Goal: Task Accomplishment & Management: Complete application form

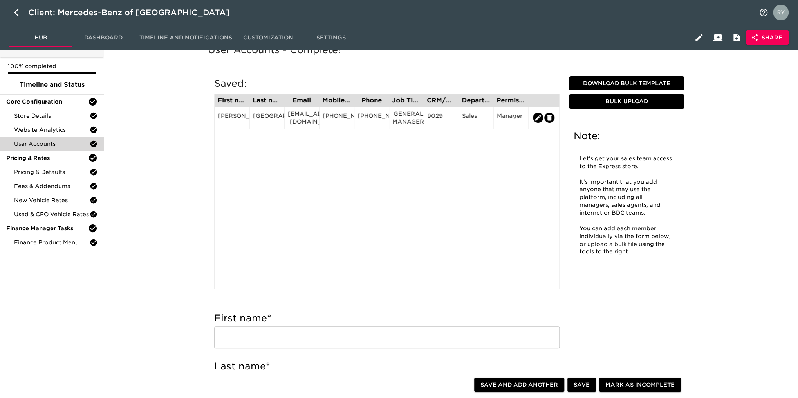
scroll to position [39, 0]
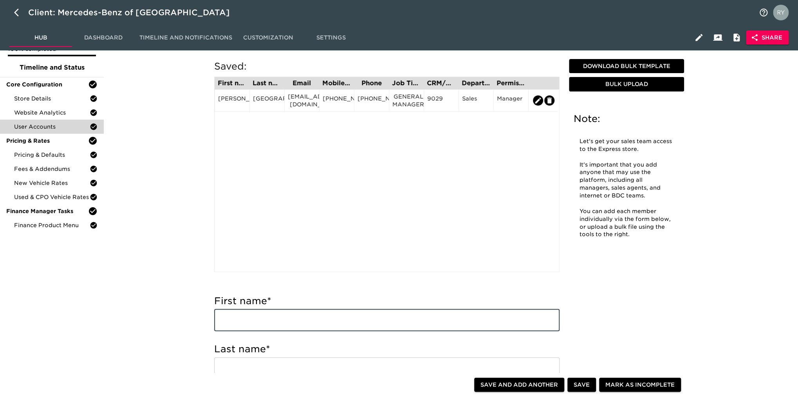
paste input "[PERSON_NAME] [PERSON_NAME]"
drag, startPoint x: 294, startPoint y: 324, endPoint x: 243, endPoint y: 327, distance: 50.5
click at [243, 327] on input "[PERSON_NAME] [PERSON_NAME]" at bounding box center [386, 321] width 345 height 22
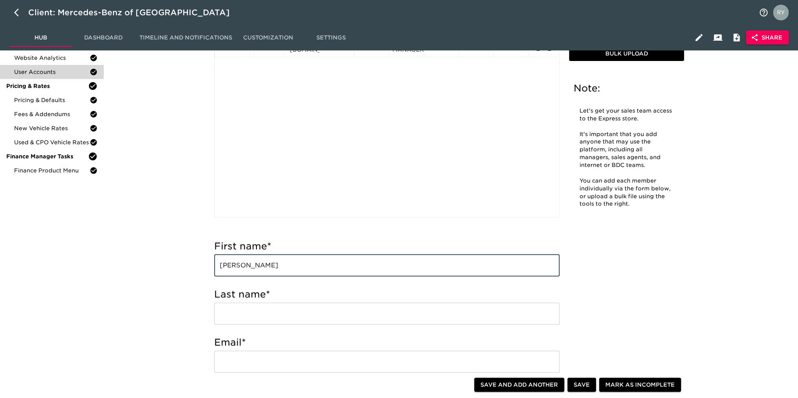
scroll to position [117, 0]
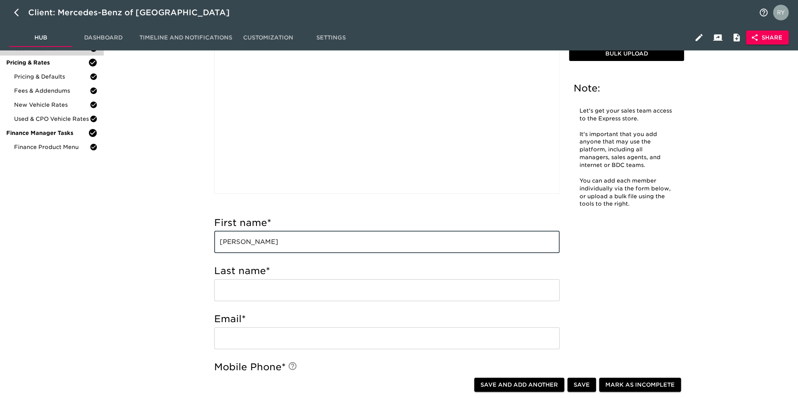
type input "[PERSON_NAME]"
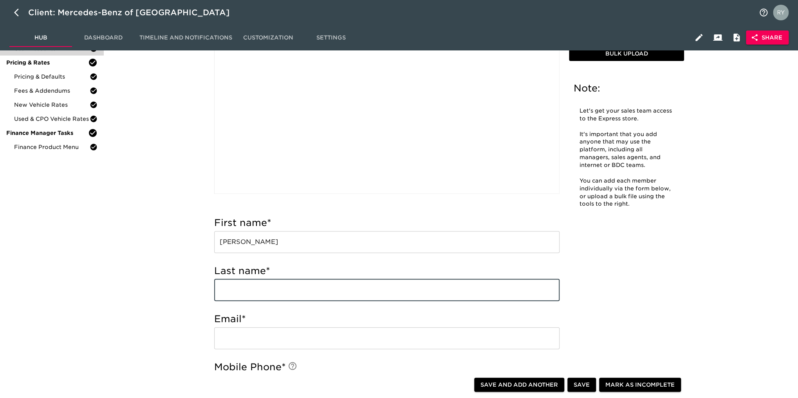
paste input "[PERSON_NAME]"
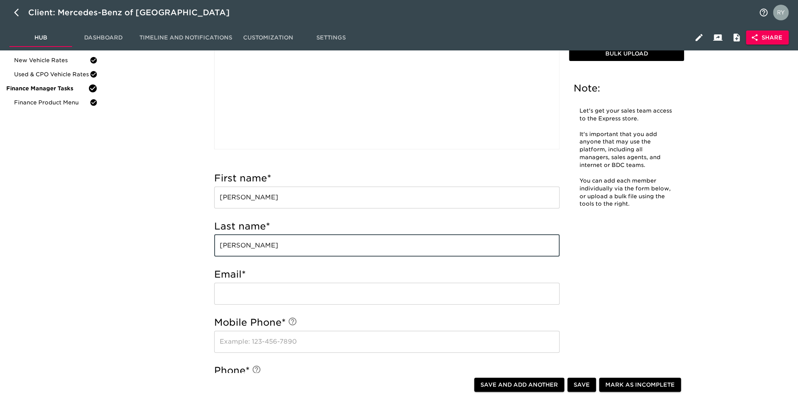
scroll to position [196, 0]
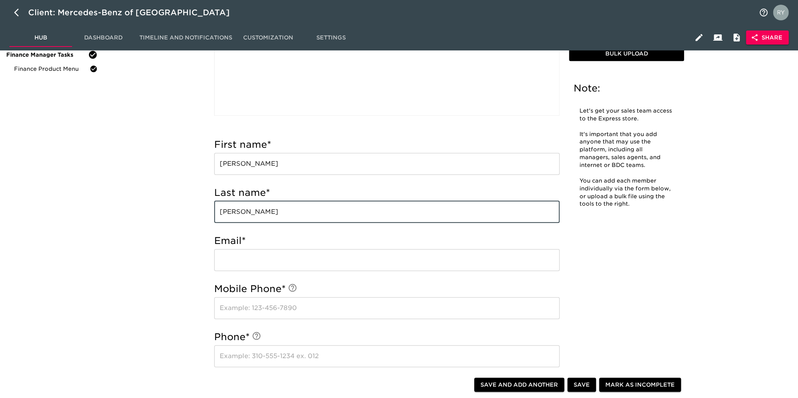
type input "[PERSON_NAME]"
click at [246, 256] on input "email" at bounding box center [386, 260] width 345 height 22
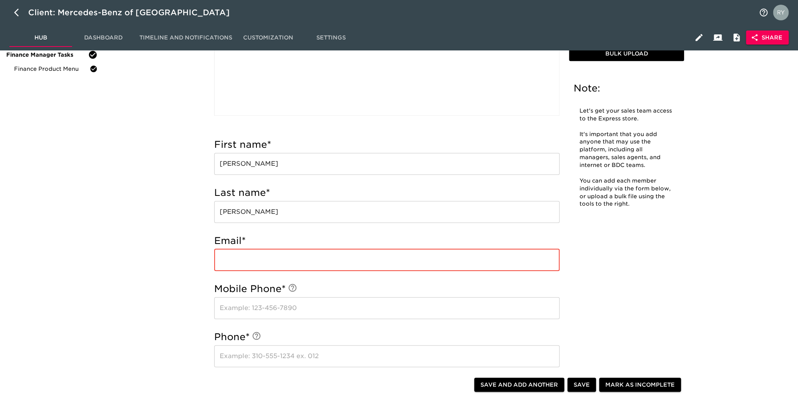
paste input "[EMAIL_ADDRESS][DOMAIN_NAME]"
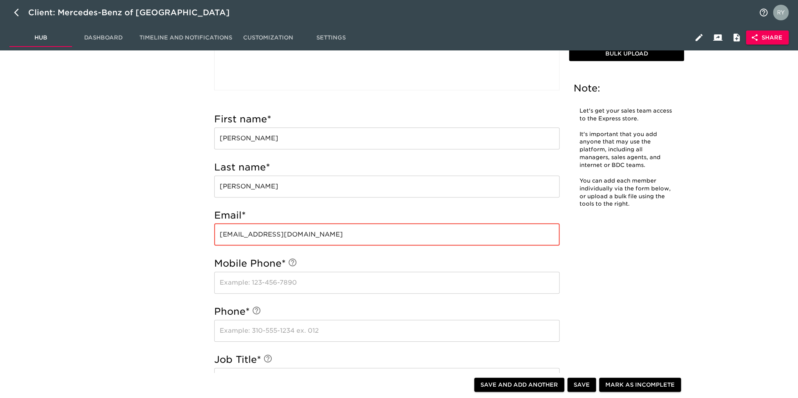
scroll to position [235, 0]
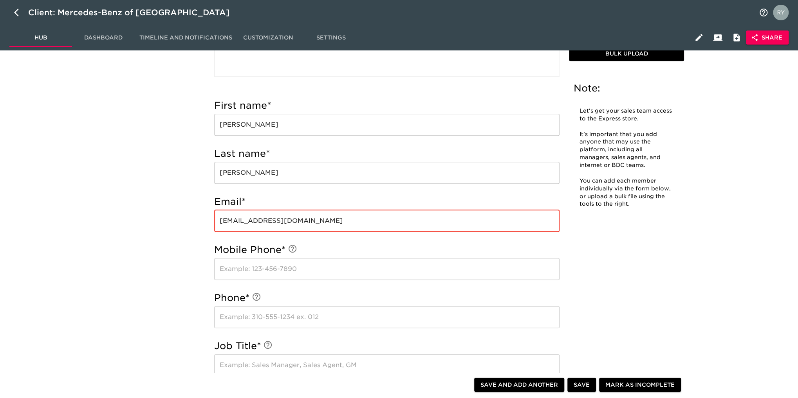
type input "[EMAIL_ADDRESS][DOMAIN_NAME]"
click at [257, 267] on input "text" at bounding box center [386, 269] width 345 height 22
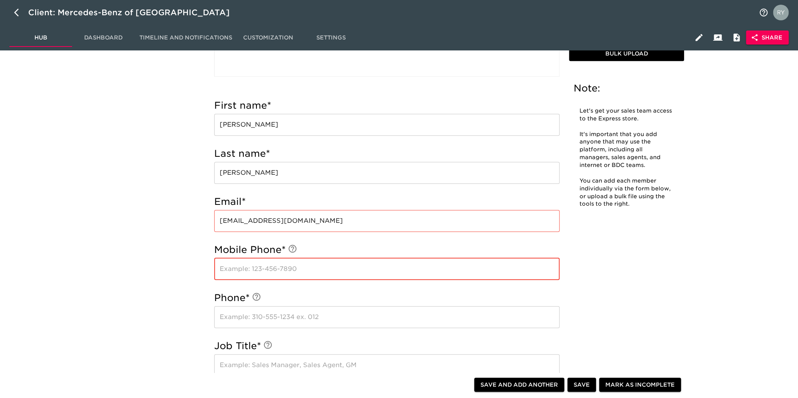
paste input "[PHONE_NUMBER]"
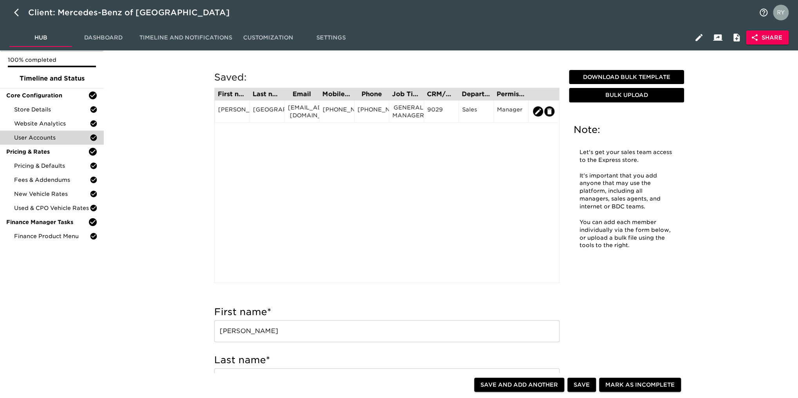
scroll to position [0, 0]
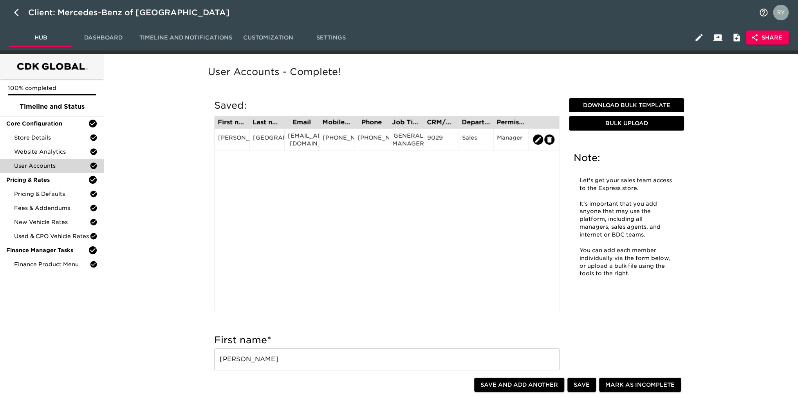
type input "[PHONE_NUMBER]"
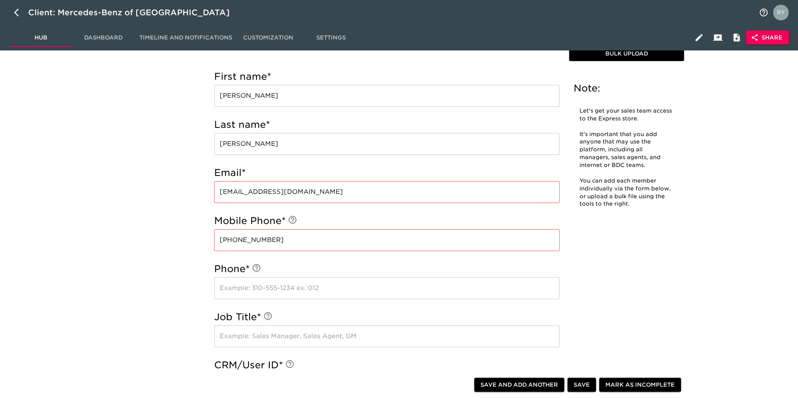
scroll to position [313, 0]
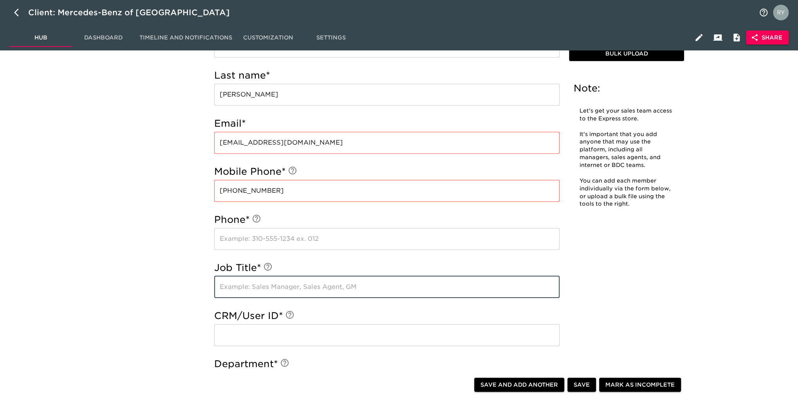
paste input "MANAGING PARTNER"
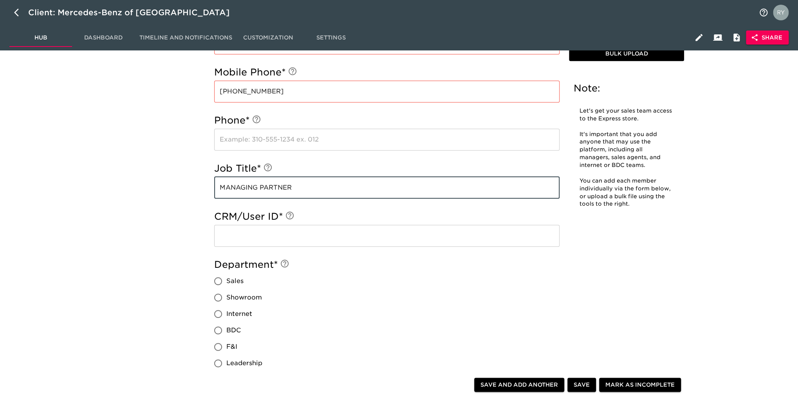
scroll to position [431, 0]
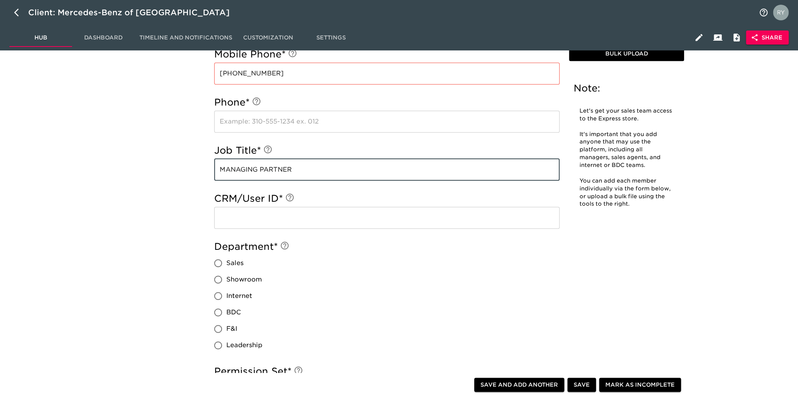
type input "MANAGING PARTNER"
click at [218, 348] on input "Leadership" at bounding box center [218, 345] width 16 height 16
radio input "true"
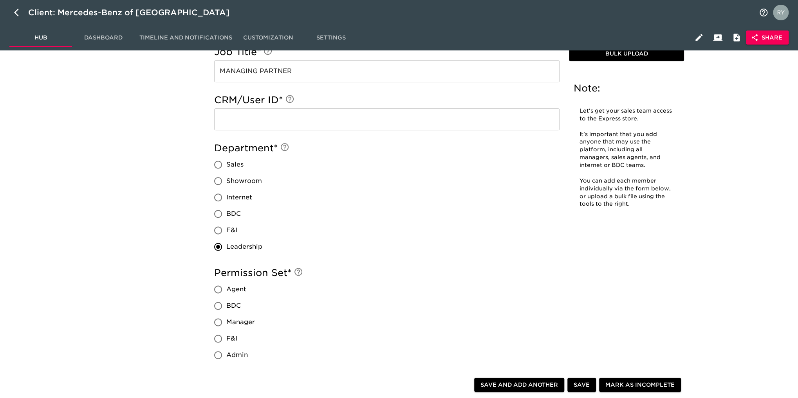
scroll to position [626, 0]
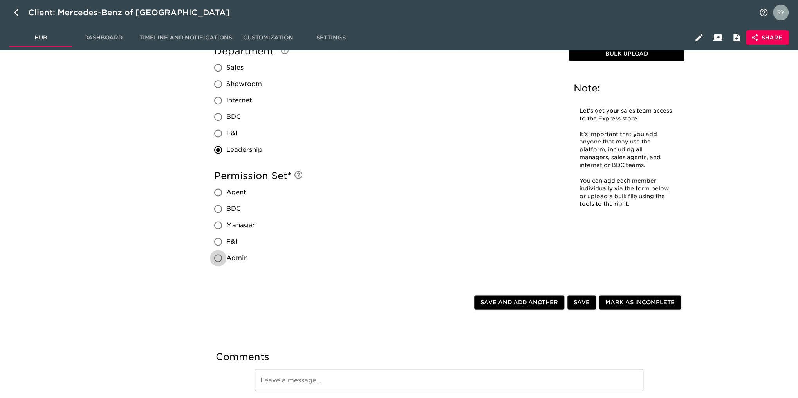
click at [219, 258] on input "Admin" at bounding box center [218, 258] width 16 height 16
radio input "true"
click at [218, 229] on input "Manager" at bounding box center [218, 225] width 16 height 16
radio input "true"
click at [524, 303] on span "Save and Add Another" at bounding box center [519, 303] width 78 height 10
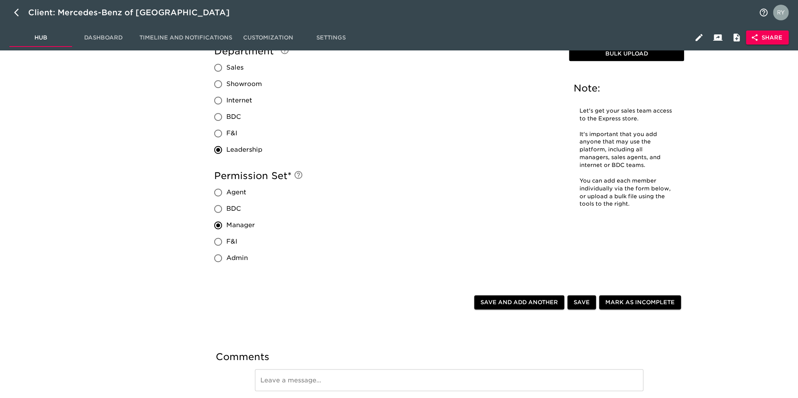
radio input "false"
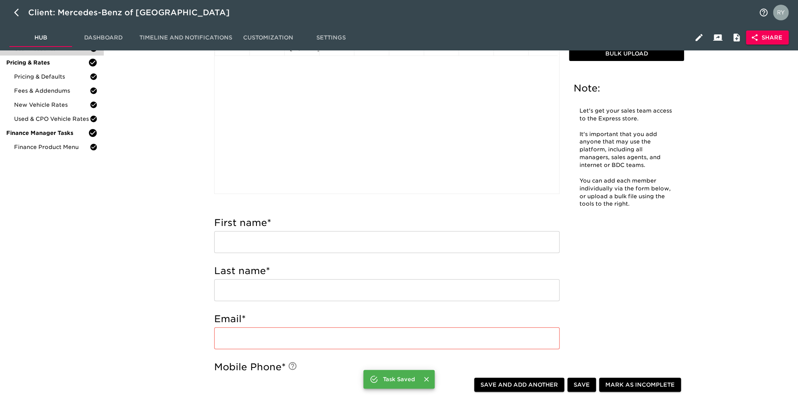
scroll to position [0, 0]
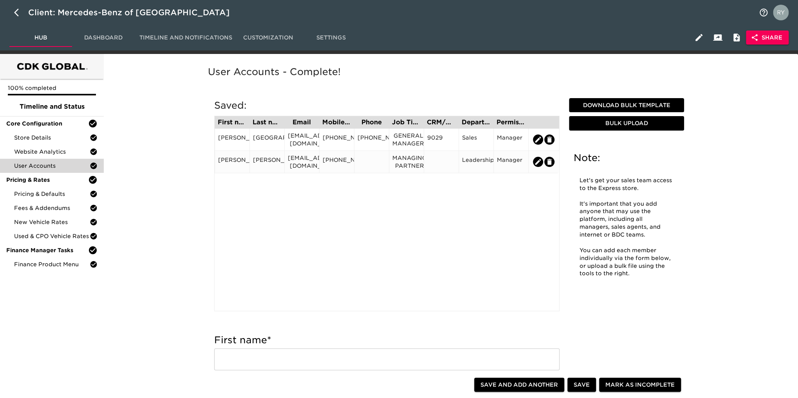
click at [369, 162] on div at bounding box center [371, 162] width 28 height 12
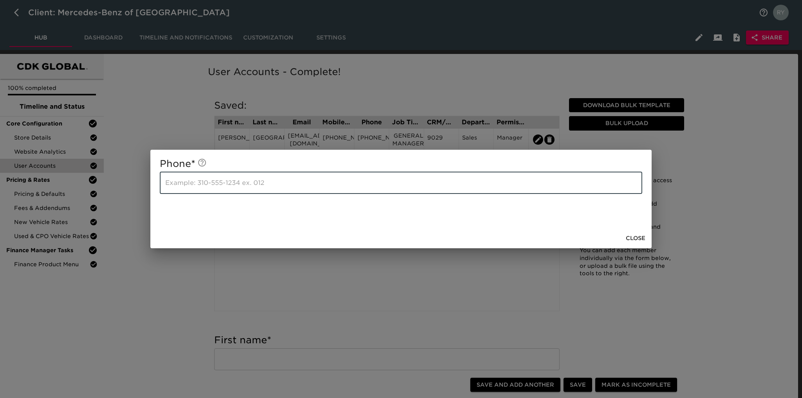
paste input "tel:[PHONE_NUMBER]"
type input "[PHONE_NUMBER]"
click at [639, 240] on span "Close" at bounding box center [635, 239] width 20 height 10
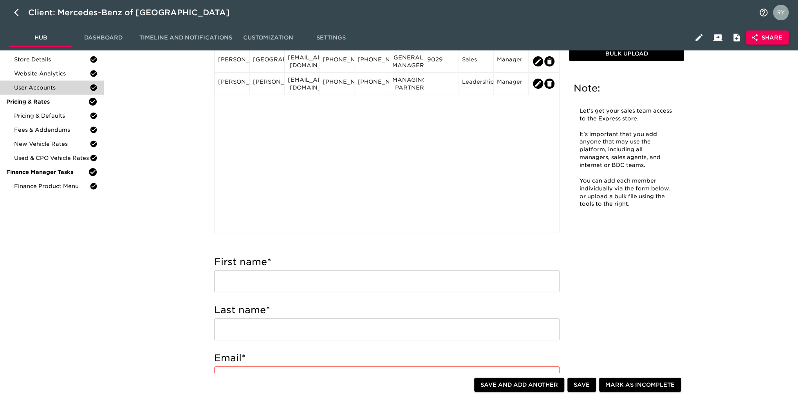
scroll to position [117, 0]
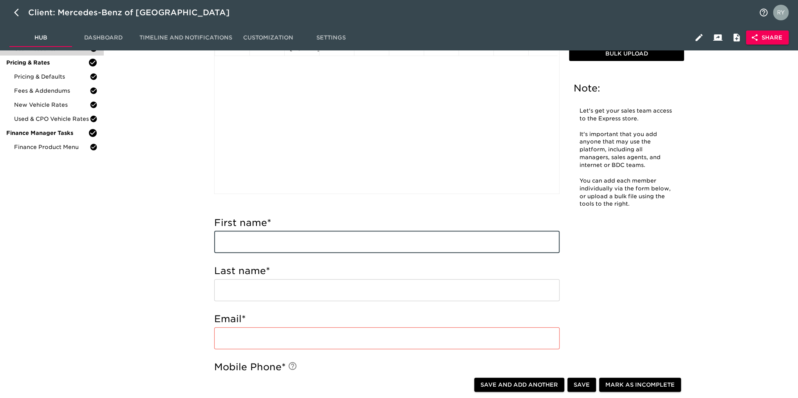
paste input "[PERSON_NAME]"
drag, startPoint x: 285, startPoint y: 242, endPoint x: 246, endPoint y: 248, distance: 39.6
click at [246, 248] on input "[PERSON_NAME]" at bounding box center [386, 242] width 345 height 22
type input "[PERSON_NAME]"
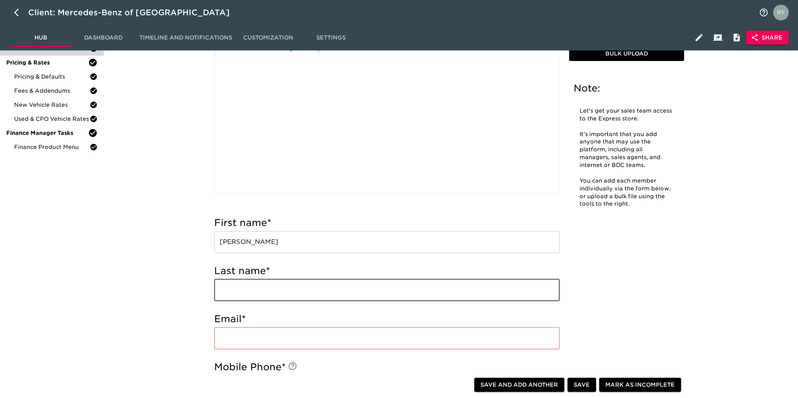
paste input "[PERSON_NAME]"
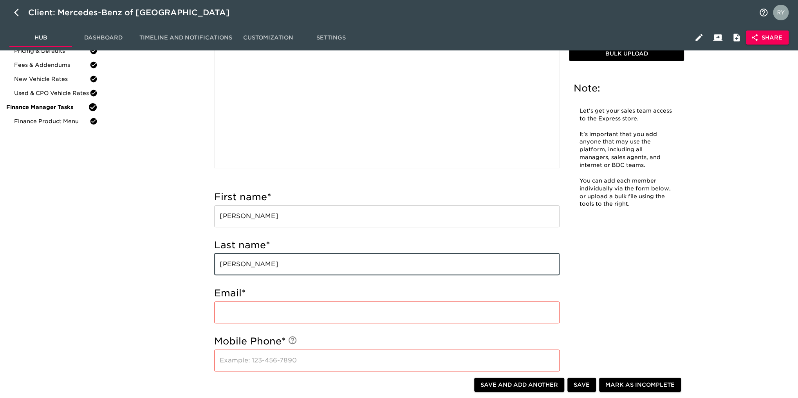
scroll to position [157, 0]
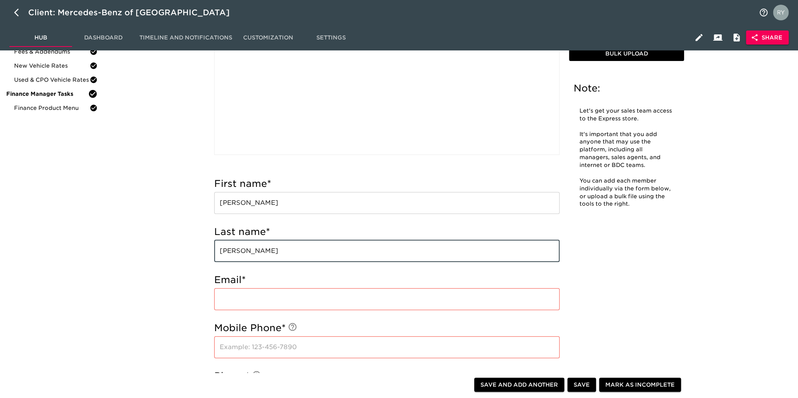
type input "[PERSON_NAME]"
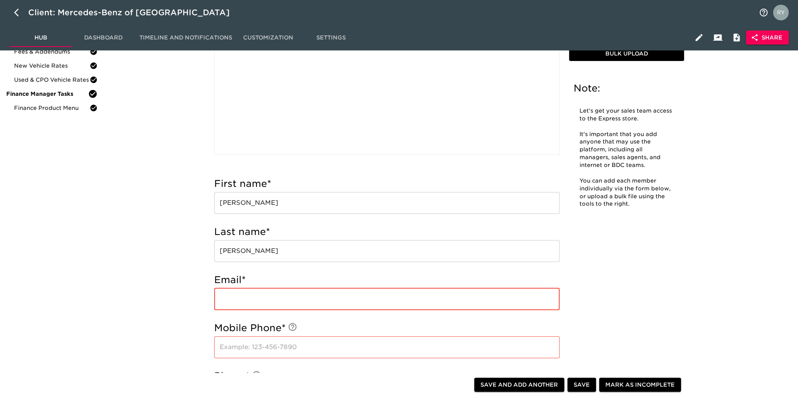
click at [255, 290] on input "email" at bounding box center [386, 299] width 345 height 22
paste input "[EMAIL_ADDRESS][DOMAIN_NAME]"
type input "[EMAIL_ADDRESS][DOMAIN_NAME]"
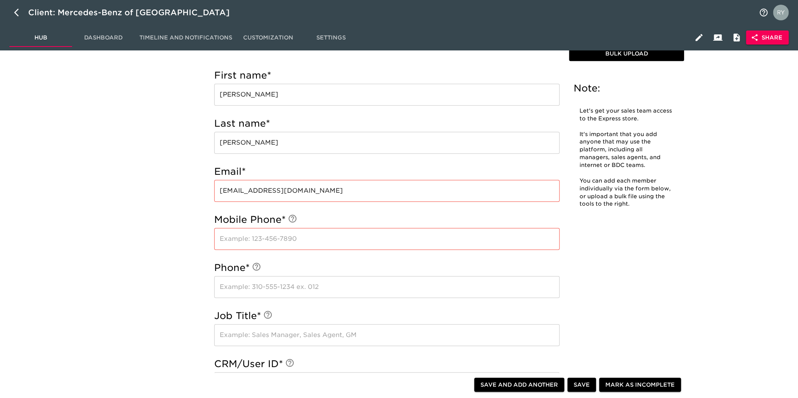
scroll to position [313, 0]
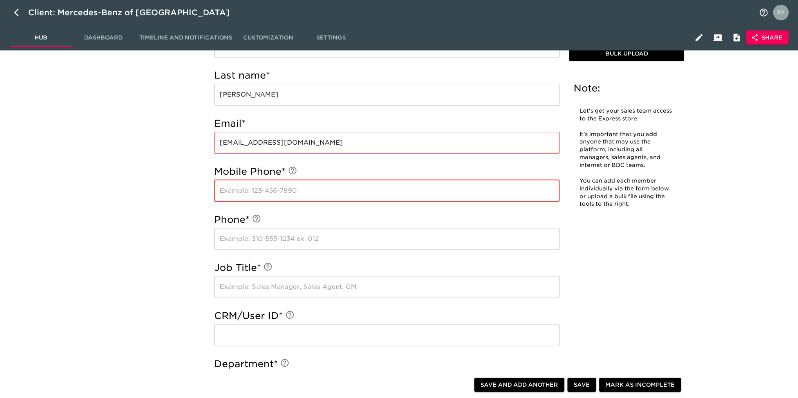
click at [233, 190] on input "text" at bounding box center [386, 191] width 345 height 22
paste input "[PHONE_NUMBER]"
type input "[PHONE_NUMBER]"
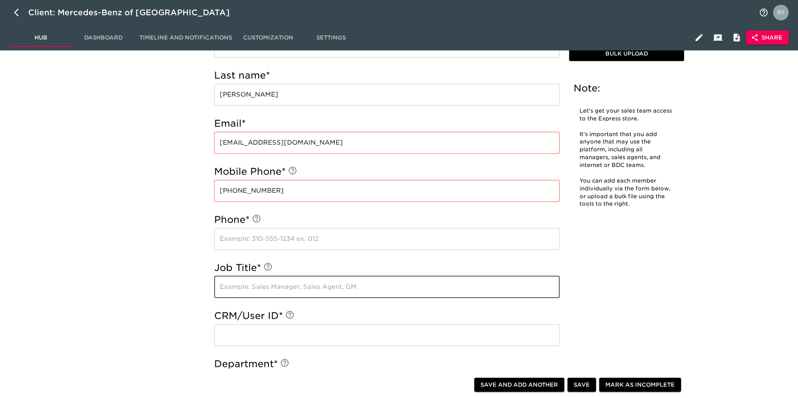
paste input "COMPLEX MANAGER"
type input "COMPLEX MANAGER"
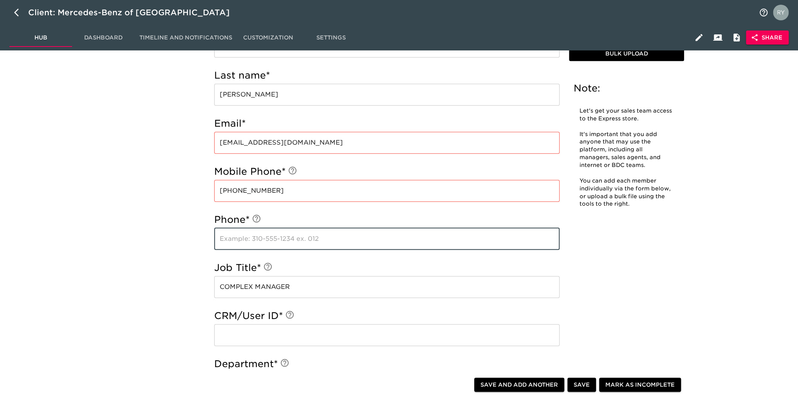
click at [252, 240] on input "text" at bounding box center [386, 239] width 345 height 22
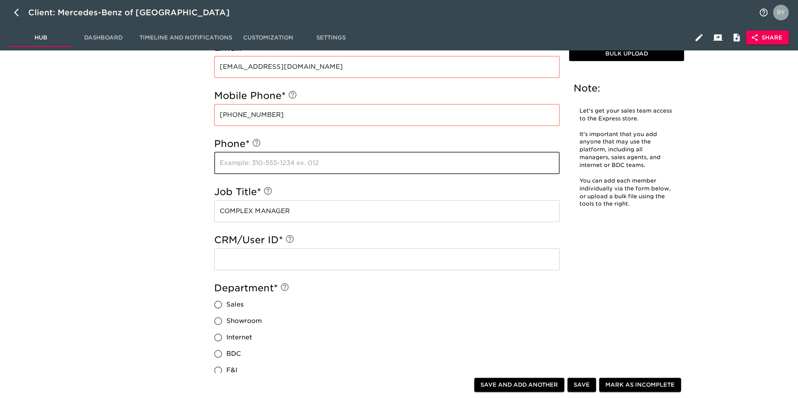
scroll to position [431, 0]
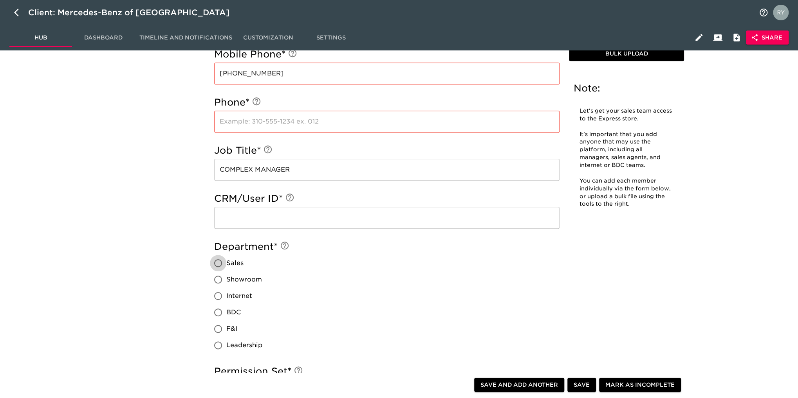
click at [218, 264] on input "Sales" at bounding box center [218, 263] width 16 height 16
radio input "true"
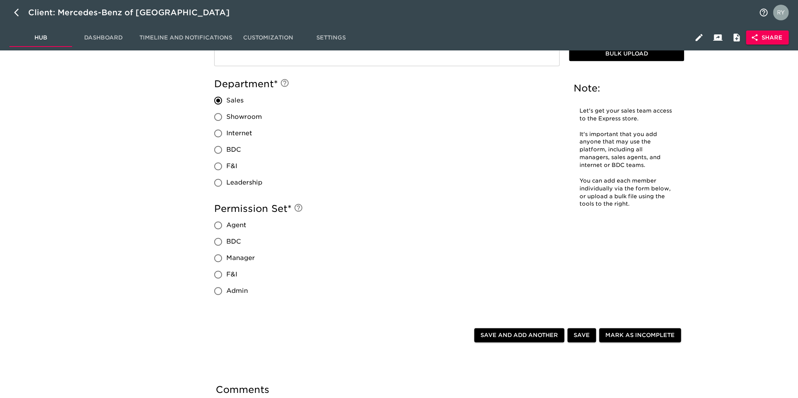
scroll to position [626, 0]
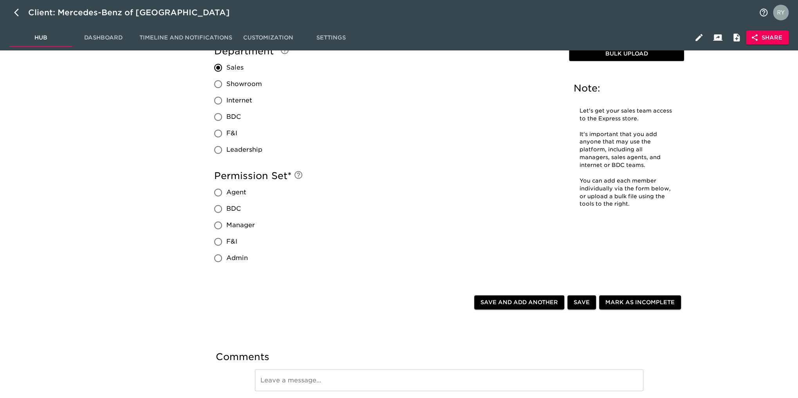
click at [216, 227] on input "Manager" at bounding box center [218, 225] width 16 height 16
radio input "true"
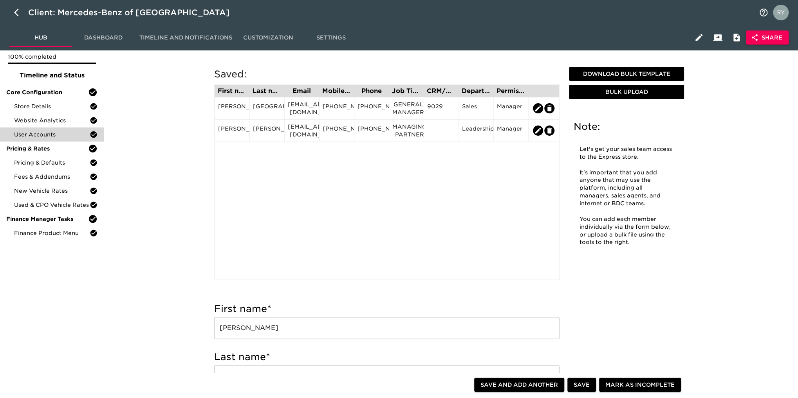
scroll to position [78, 0]
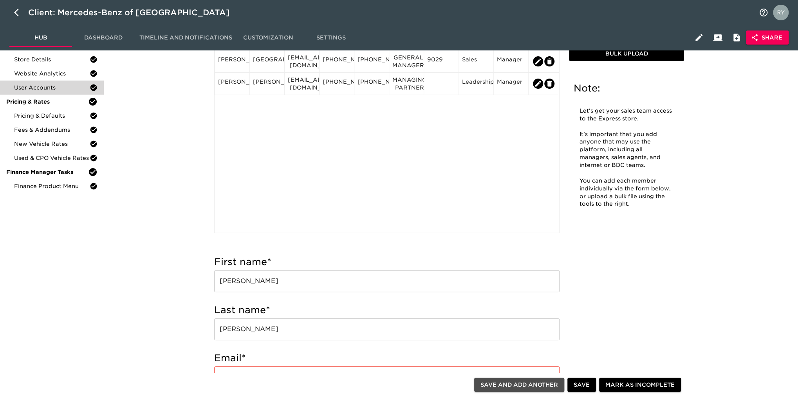
click at [523, 384] on span "Save and Add Another" at bounding box center [519, 385] width 78 height 10
radio input "false"
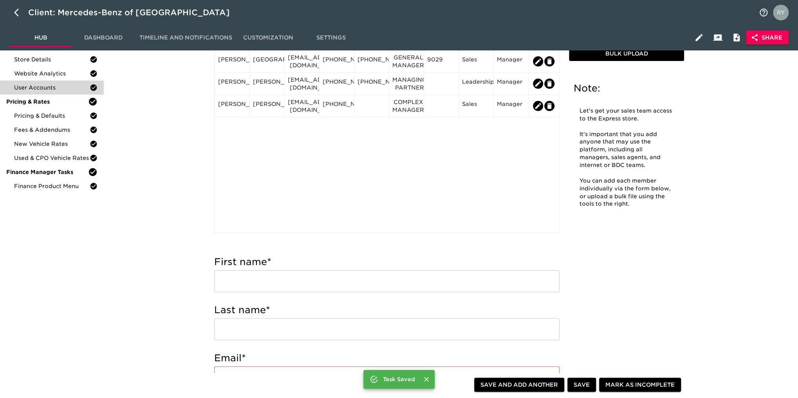
click at [474, 85] on div "Leadership" at bounding box center [476, 84] width 28 height 12
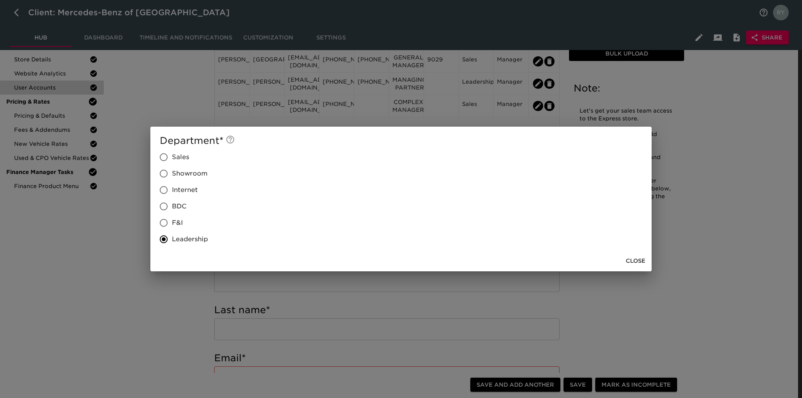
click at [163, 158] on input "Sales" at bounding box center [163, 157] width 16 height 16
radio input "true"
click at [643, 261] on span "Close" at bounding box center [635, 261] width 20 height 10
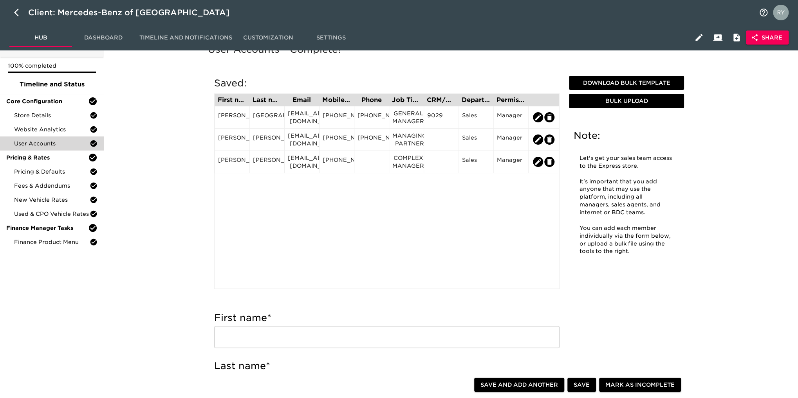
scroll to position [0, 0]
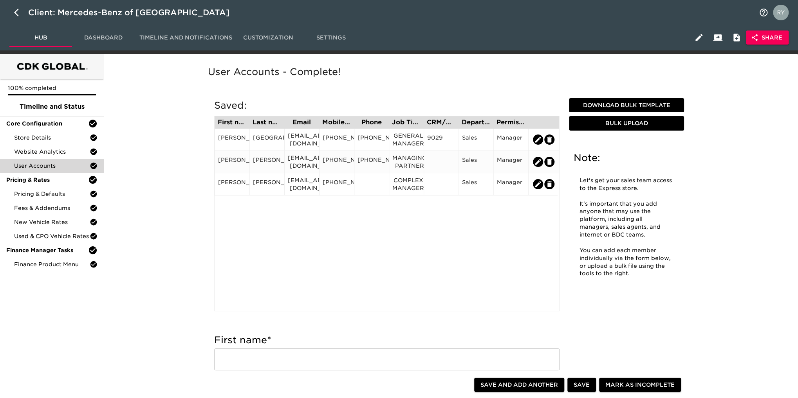
click at [376, 160] on div "[PHONE_NUMBER]" at bounding box center [371, 162] width 28 height 12
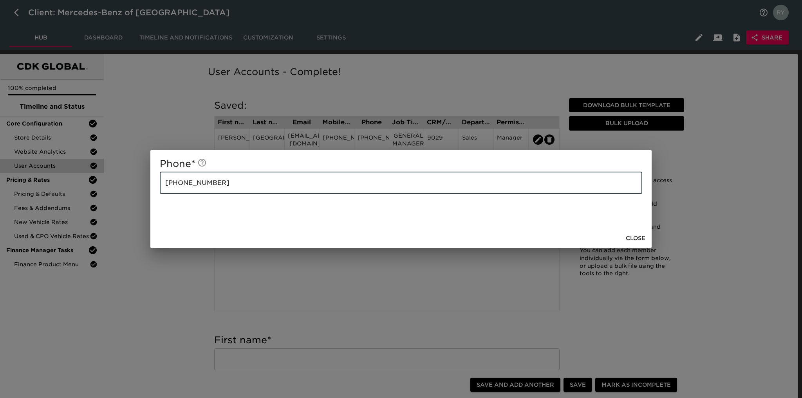
drag, startPoint x: 195, startPoint y: 184, endPoint x: 144, endPoint y: 186, distance: 50.9
click at [144, 186] on div "Phone * [PHONE_NUMBER] ​ Close" at bounding box center [401, 199] width 802 height 398
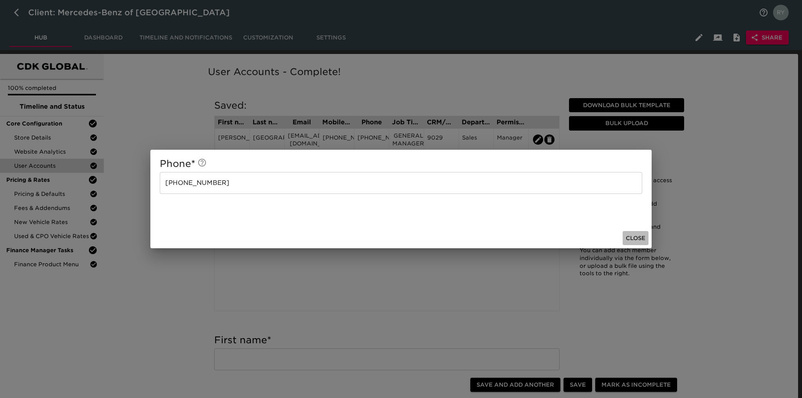
click at [636, 238] on span "Close" at bounding box center [635, 239] width 20 height 10
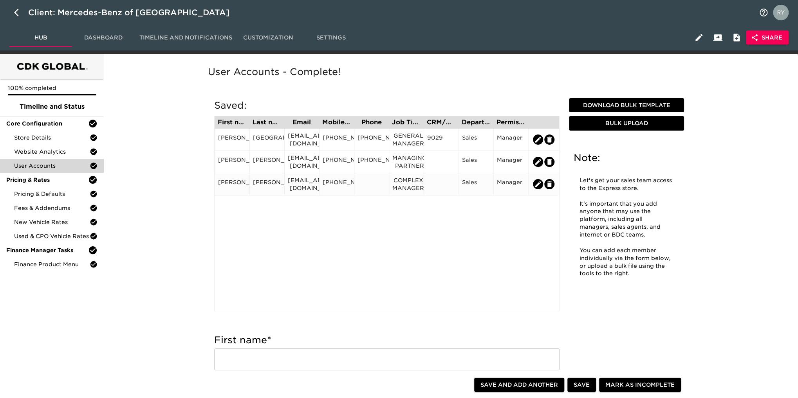
click at [368, 178] on div at bounding box center [371, 184] width 28 height 12
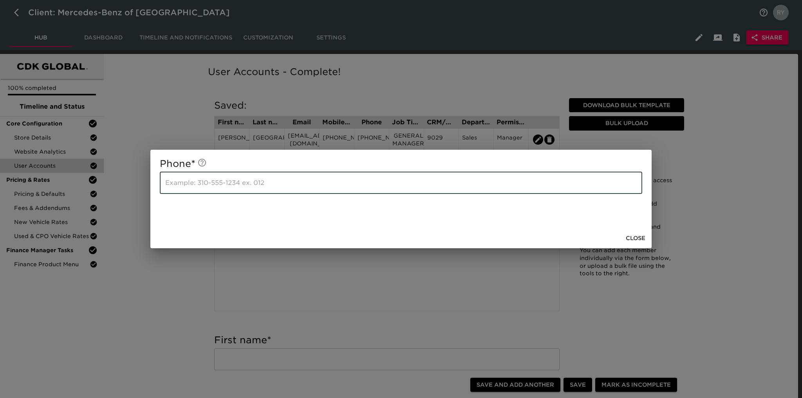
paste input "[PHONE_NUMBER]"
type input "[PHONE_NUMBER]"
click at [629, 234] on span "Close" at bounding box center [635, 239] width 20 height 10
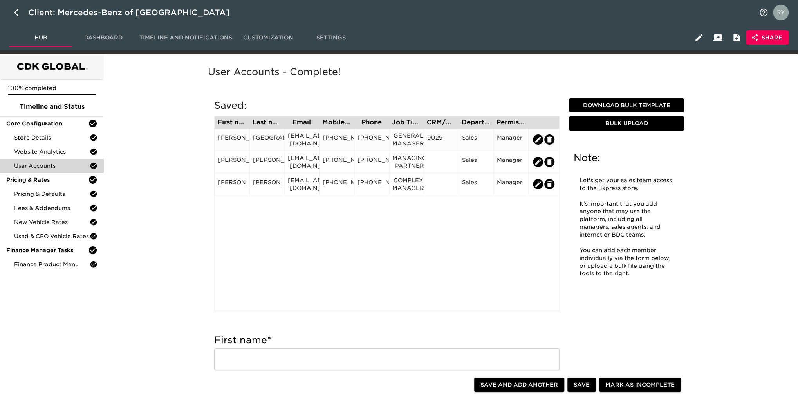
click at [235, 144] on div "[PERSON_NAME]" at bounding box center [232, 140] width 28 height 12
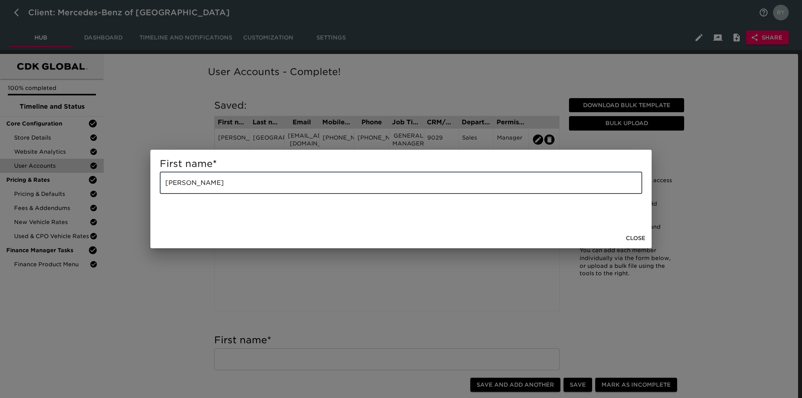
drag, startPoint x: 200, startPoint y: 187, endPoint x: 97, endPoint y: 190, distance: 103.4
click at [97, 190] on div "First name * [PERSON_NAME] Close" at bounding box center [401, 199] width 802 height 398
paste input "[PERSON_NAME]"
drag, startPoint x: 229, startPoint y: 184, endPoint x: 191, endPoint y: 189, distance: 38.4
click at [191, 189] on input "[PERSON_NAME]" at bounding box center [401, 183] width 482 height 22
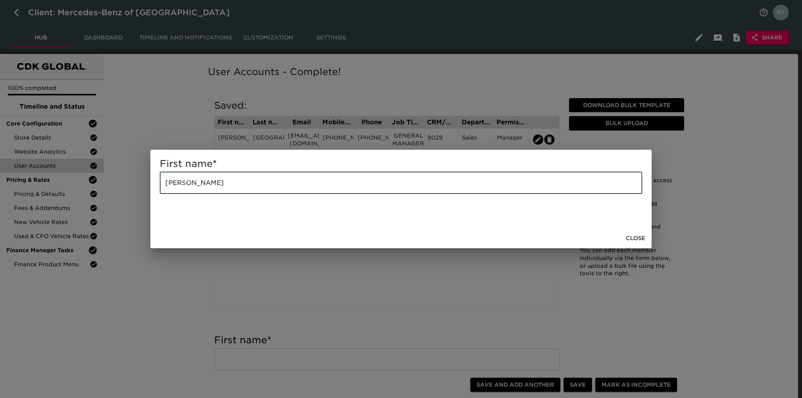
type input "[PERSON_NAME]"
click at [634, 238] on span "Close" at bounding box center [635, 239] width 20 height 10
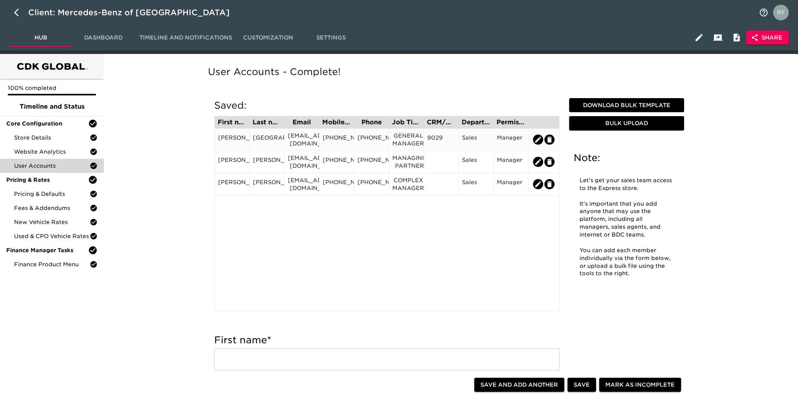
click at [257, 137] on div "[GEOGRAPHIC_DATA]" at bounding box center [267, 140] width 28 height 12
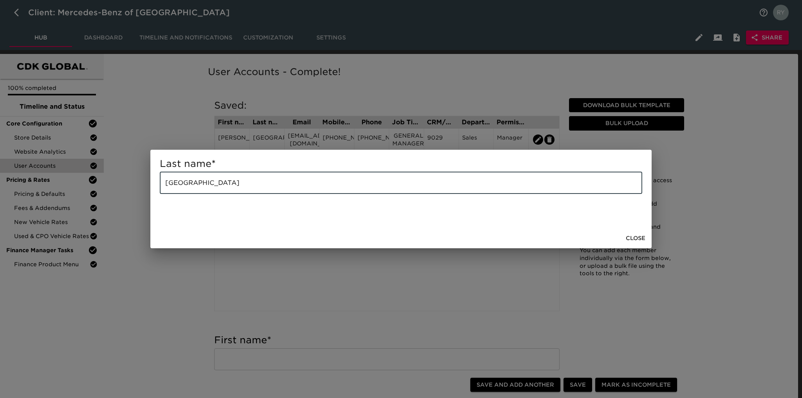
drag, startPoint x: 213, startPoint y: 181, endPoint x: 153, endPoint y: 180, distance: 59.5
click at [153, 180] on div "Last name * denver ​" at bounding box center [400, 189] width 501 height 78
paste input "[GEOGRAPHIC_DATA]"
type input "[GEOGRAPHIC_DATA]"
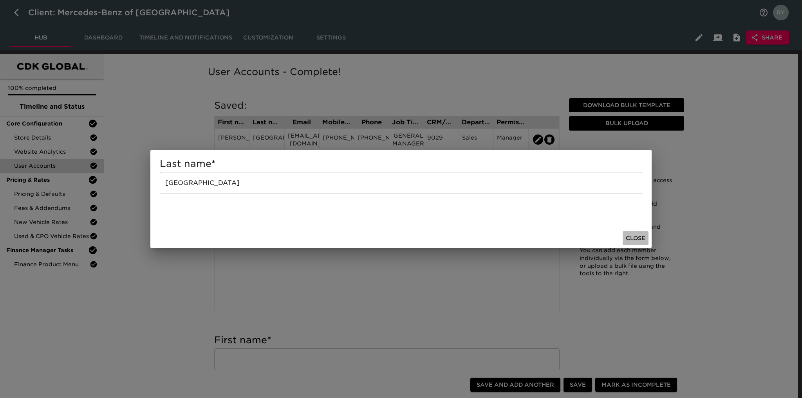
click at [642, 238] on span "Close" at bounding box center [635, 239] width 20 height 10
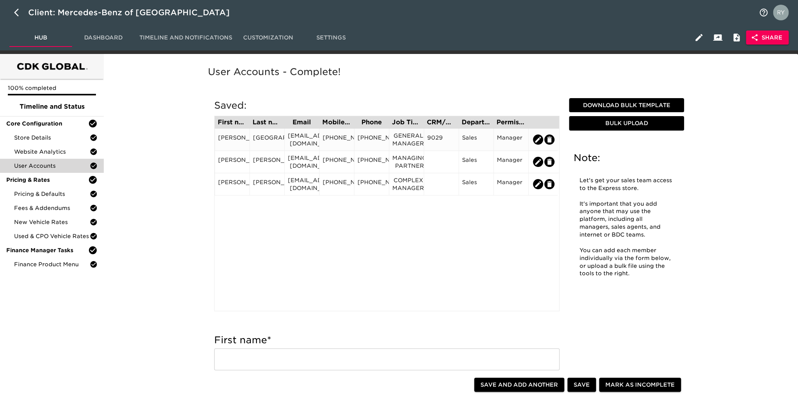
click at [509, 137] on div "Manager" at bounding box center [511, 140] width 28 height 12
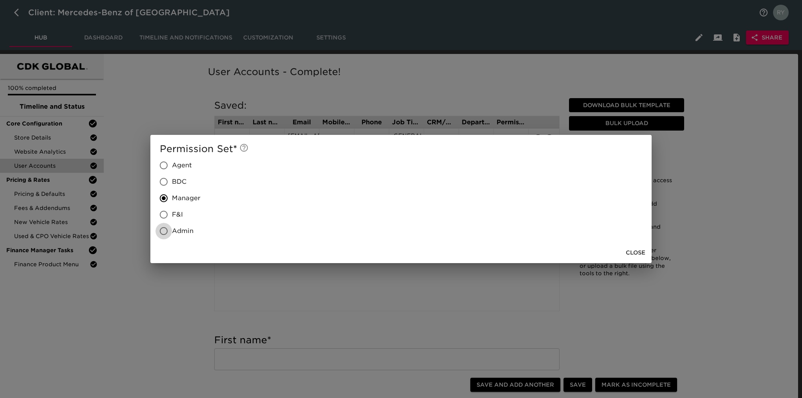
click at [167, 233] on input "Admin" at bounding box center [163, 231] width 16 height 16
radio input "true"
click at [631, 251] on span "Close" at bounding box center [635, 253] width 20 height 10
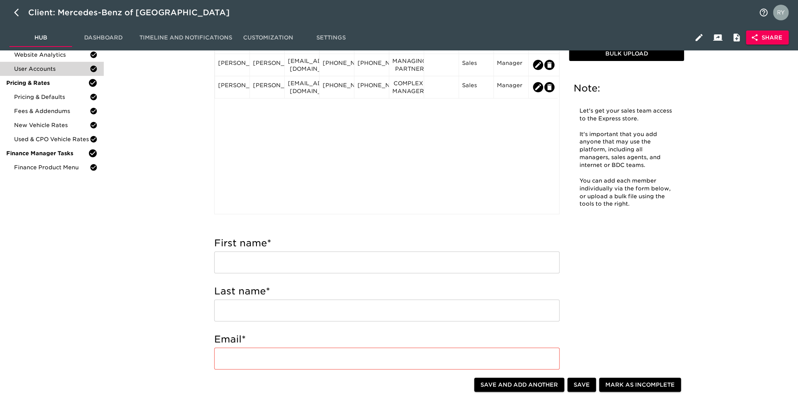
scroll to position [117, 0]
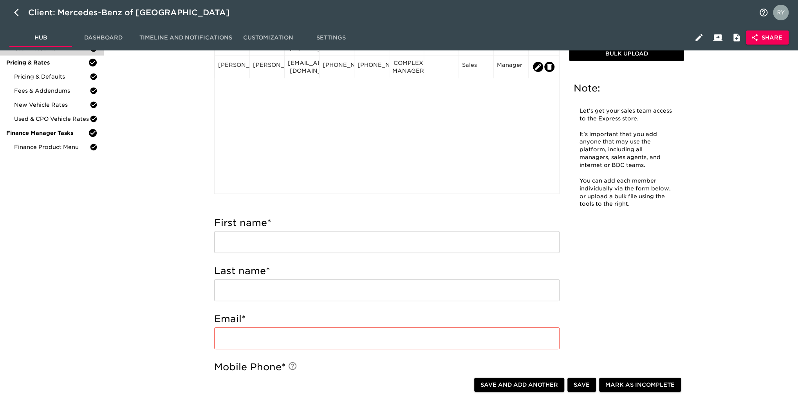
click at [413, 245] on input "text" at bounding box center [386, 242] width 345 height 22
paste input "[PERSON_NAME]"
drag, startPoint x: 289, startPoint y: 242, endPoint x: 241, endPoint y: 245, distance: 48.7
click at [241, 245] on input "[PERSON_NAME]" at bounding box center [386, 242] width 345 height 22
type input "CLAY"
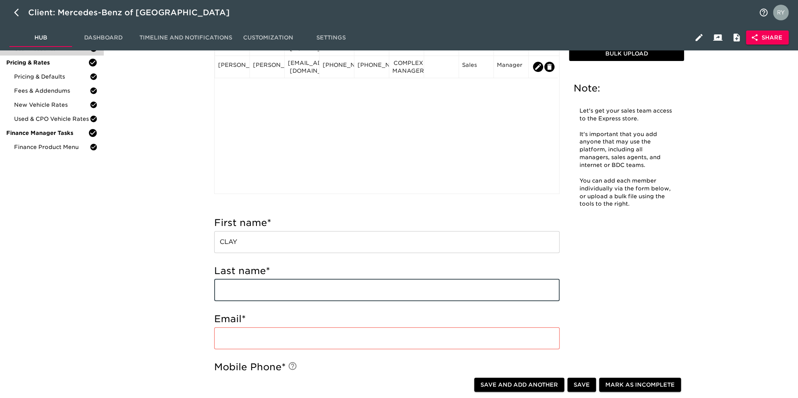
paste input "[PERSON_NAME]"
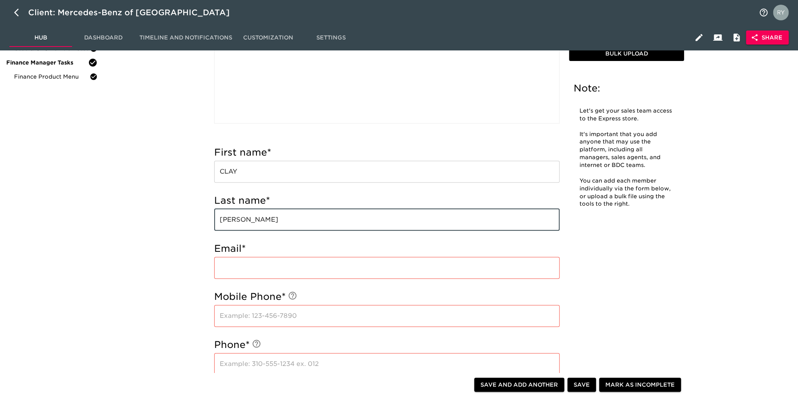
scroll to position [196, 0]
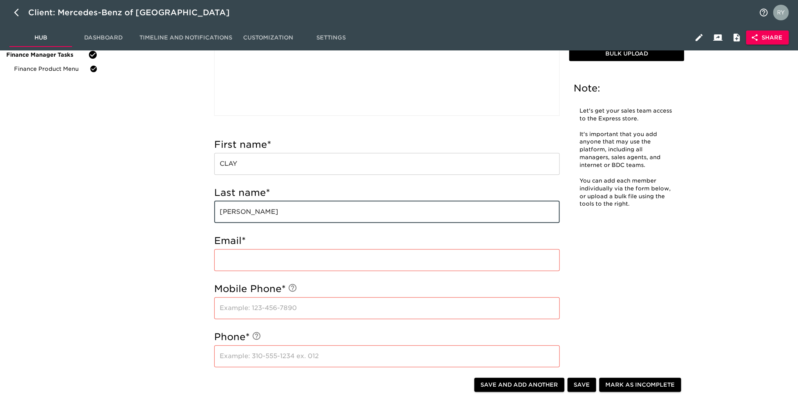
type input "[PERSON_NAME]"
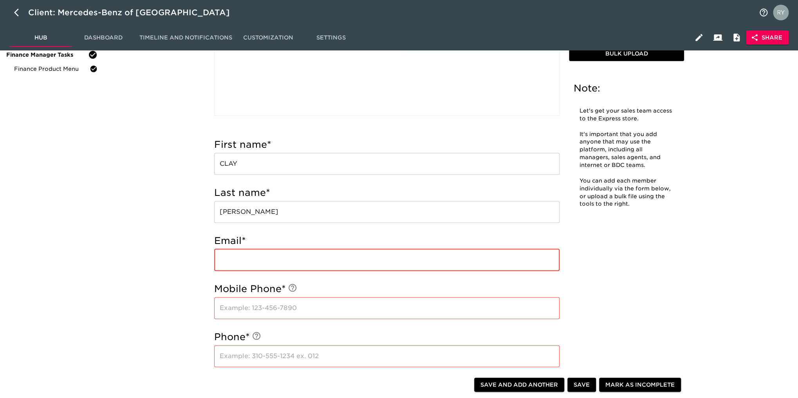
click at [246, 262] on input "email" at bounding box center [386, 260] width 345 height 22
paste input "[EMAIL_ADDRESS][DOMAIN_NAME]"
type input "[EMAIL_ADDRESS][DOMAIN_NAME]"
paste input "[PHONE_NUMBER]"
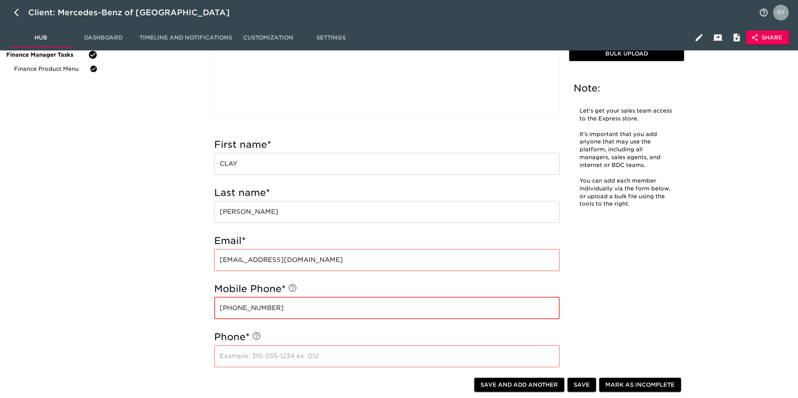
type input "[PHONE_NUMBER]"
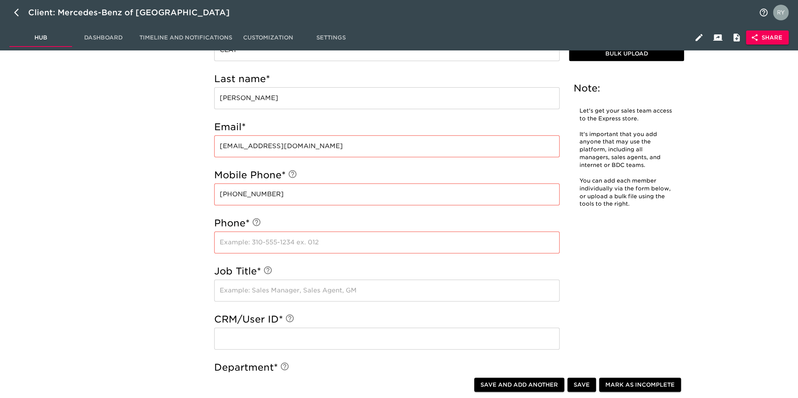
scroll to position [313, 0]
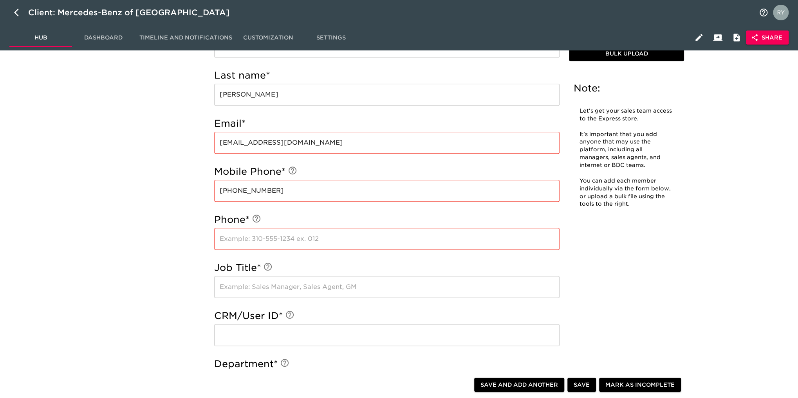
click at [236, 291] on input "text" at bounding box center [386, 287] width 345 height 22
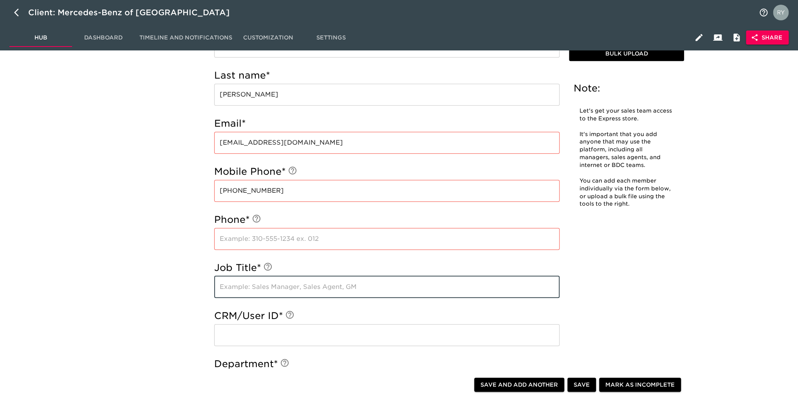
paste input "SALES MANAGER"
type input "SALES MANAGER"
click at [108, 268] on div "User Accounts - Complete! Note: Let's get your sales team access to the Express…" at bounding box center [449, 244] width 688 height 996
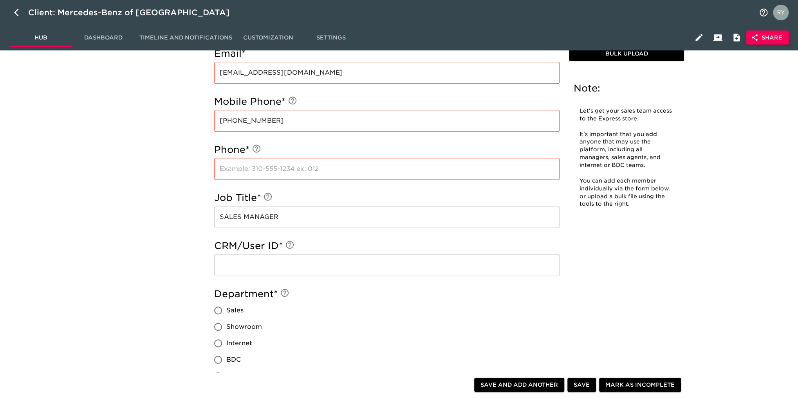
scroll to position [431, 0]
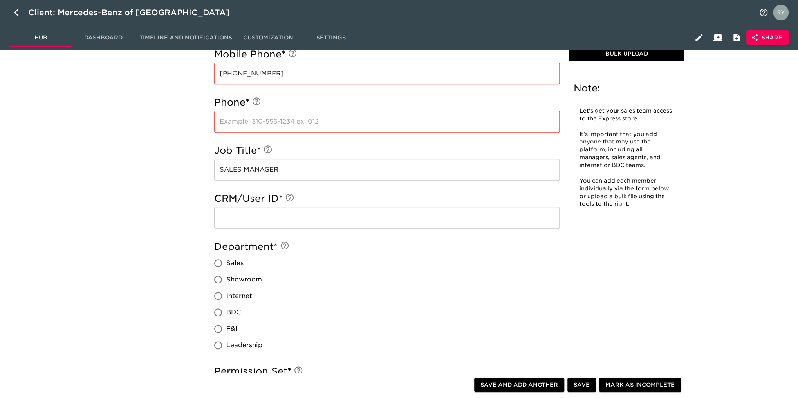
click at [218, 263] on input "Sales" at bounding box center [218, 263] width 16 height 16
radio input "true"
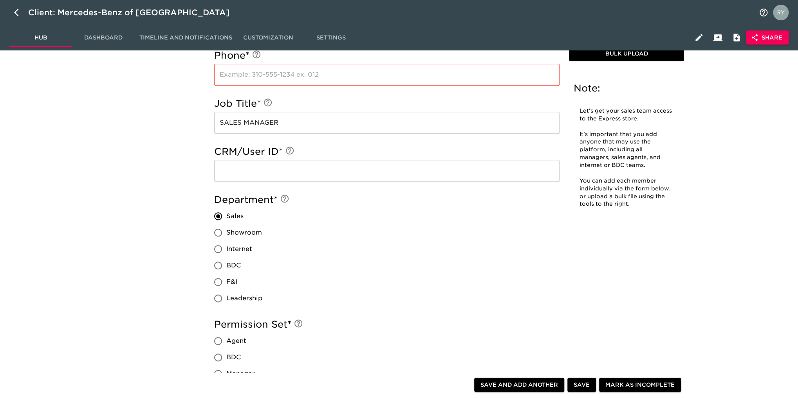
scroll to position [548, 0]
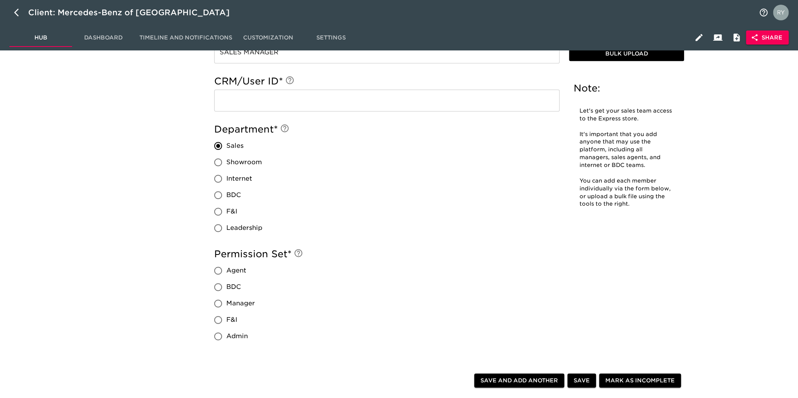
click at [216, 305] on input "Manager" at bounding box center [218, 304] width 16 height 16
radio input "true"
click at [523, 382] on span "Save and Add Another" at bounding box center [519, 381] width 78 height 10
radio input "false"
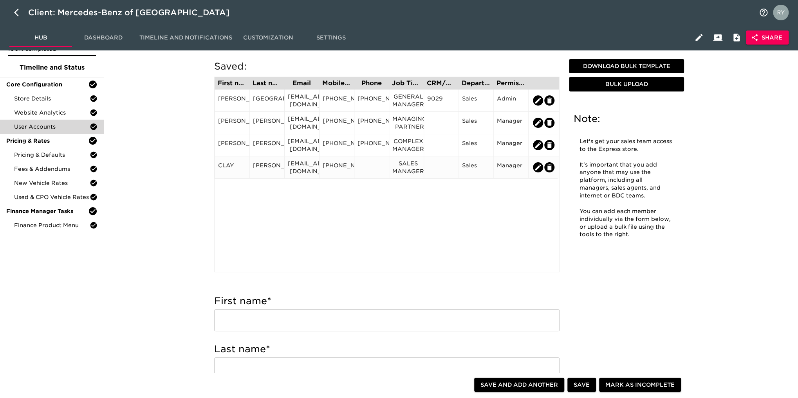
scroll to position [0, 0]
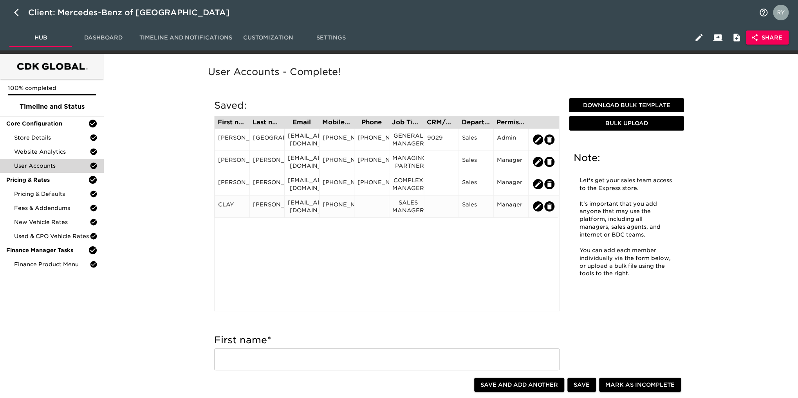
click at [370, 205] on div at bounding box center [371, 207] width 28 height 12
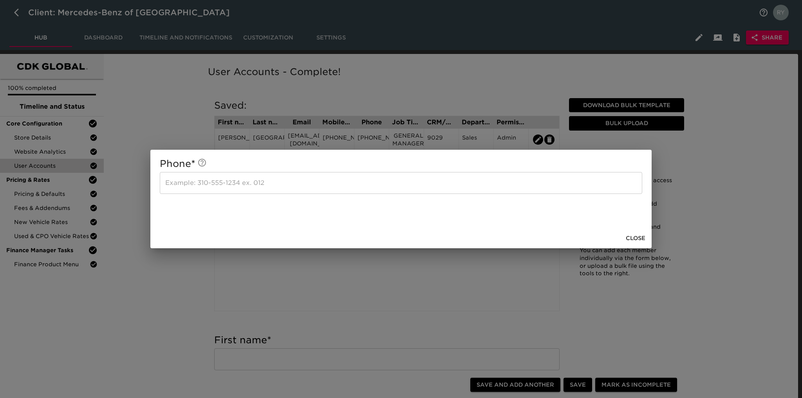
click at [114, 296] on div "Phone * ​ Close" at bounding box center [401, 199] width 802 height 398
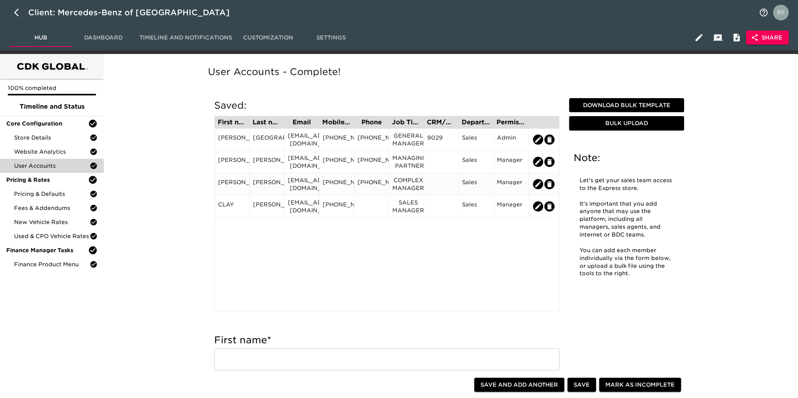
click at [368, 188] on div "[PHONE_NUMBER]" at bounding box center [371, 184] width 28 height 12
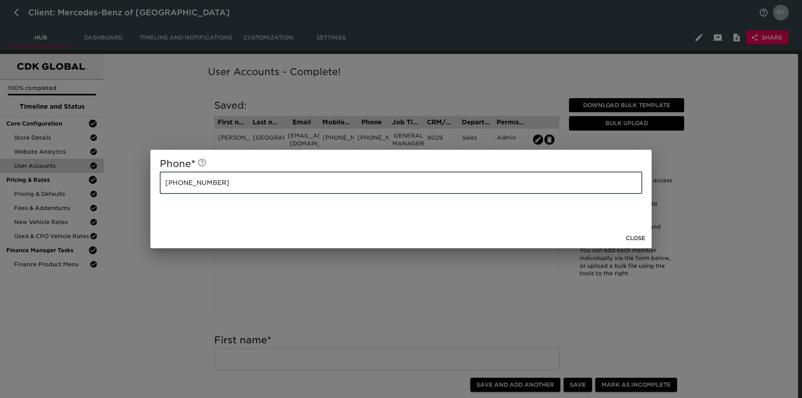
drag, startPoint x: 245, startPoint y: 185, endPoint x: 149, endPoint y: 181, distance: 96.8
click at [144, 181] on div "Phone * [PHONE_NUMBER] ​ Close" at bounding box center [401, 199] width 802 height 398
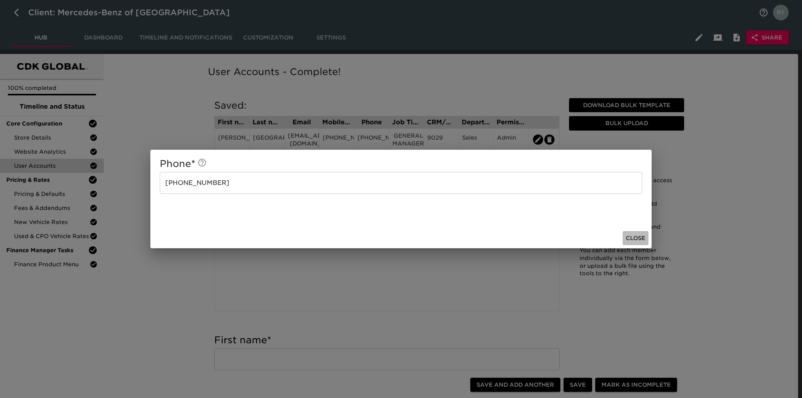
click at [643, 237] on span "Close" at bounding box center [635, 239] width 20 height 10
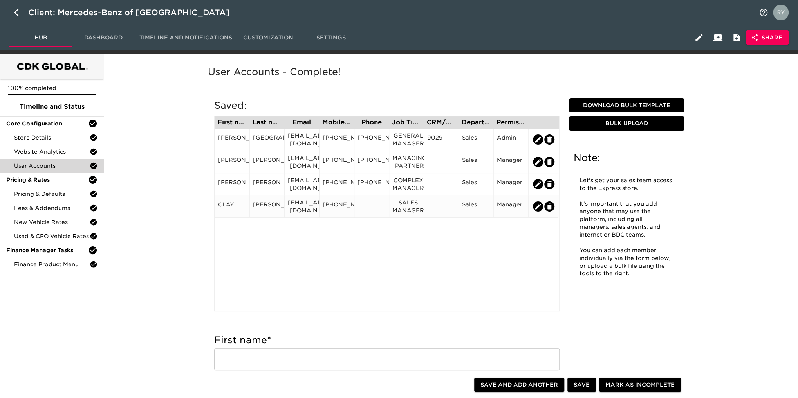
click at [373, 211] on div at bounding box center [371, 207] width 28 height 12
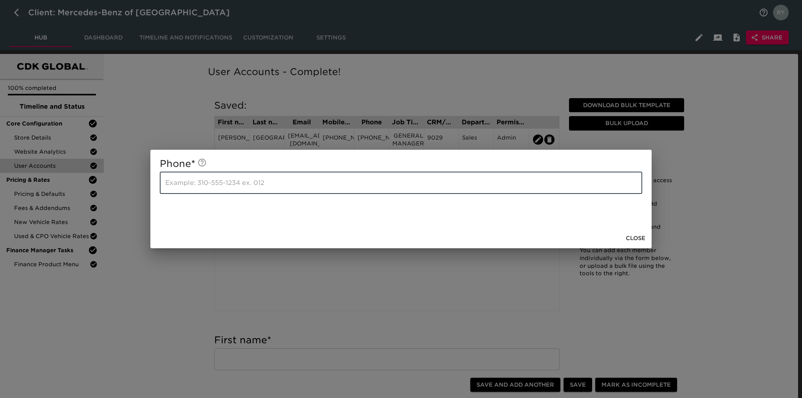
paste input "[PHONE_NUMBER]"
type input "[PHONE_NUMBER]"
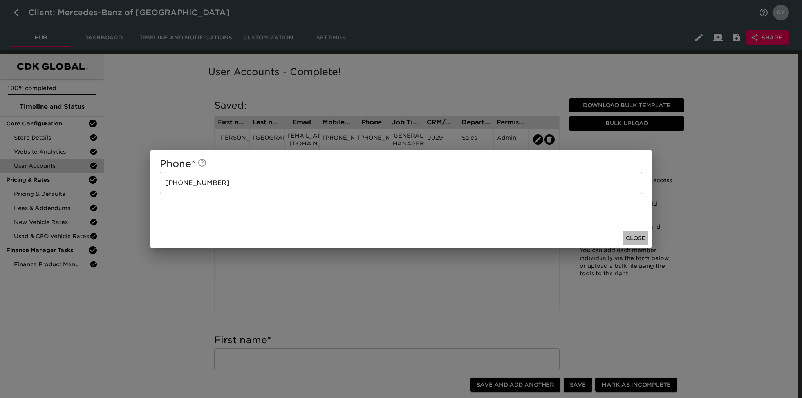
click at [636, 238] on span "Close" at bounding box center [635, 239] width 20 height 10
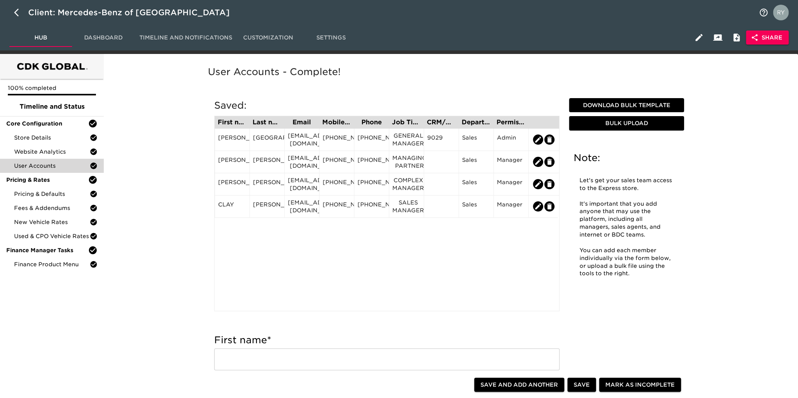
click at [214, 272] on div "First name Last name Email Mobile Phone Phone Job Title CRM/User ID Department …" at bounding box center [386, 214] width 345 height 196
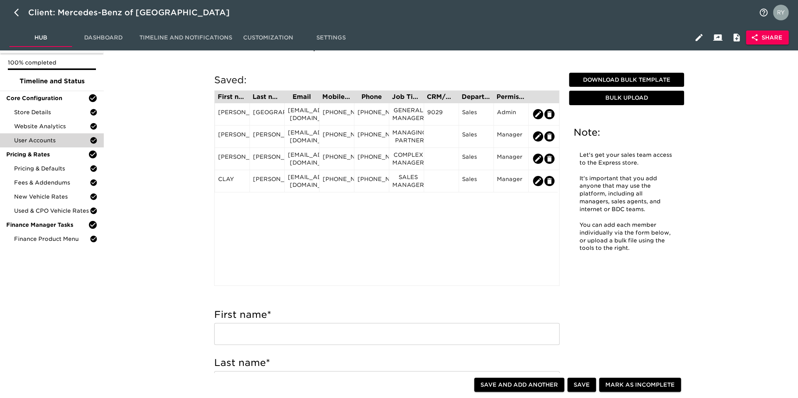
scroll to position [39, 0]
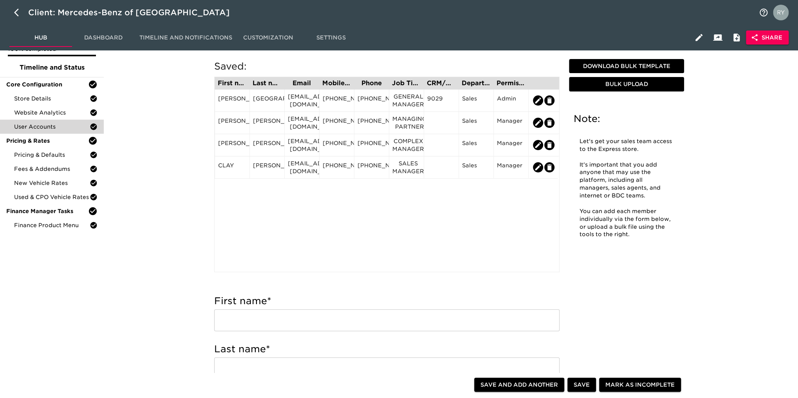
click at [305, 323] on input "text" at bounding box center [386, 321] width 345 height 22
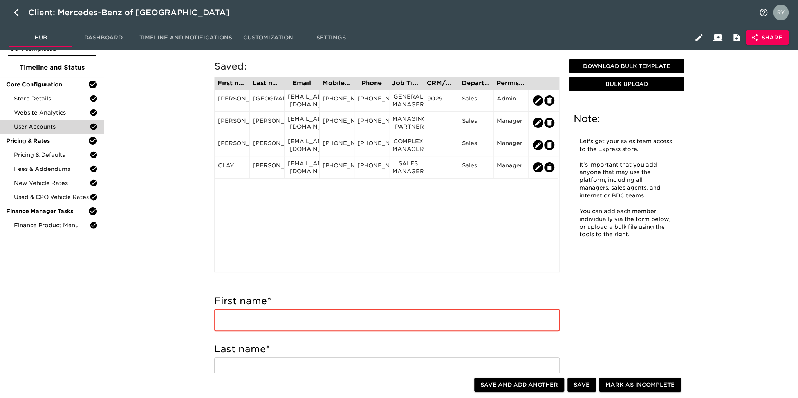
paste input "[PERSON_NAME]"
drag, startPoint x: 264, startPoint y: 318, endPoint x: 241, endPoint y: 326, distance: 24.0
click at [241, 326] on input "[PERSON_NAME]" at bounding box center [386, 321] width 345 height 22
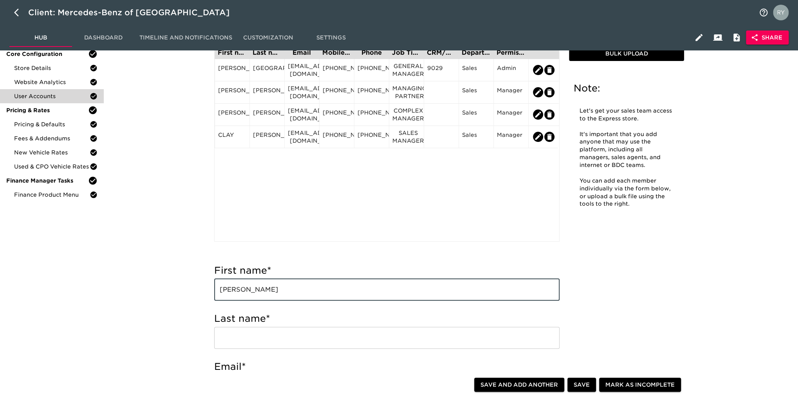
scroll to position [196, 0]
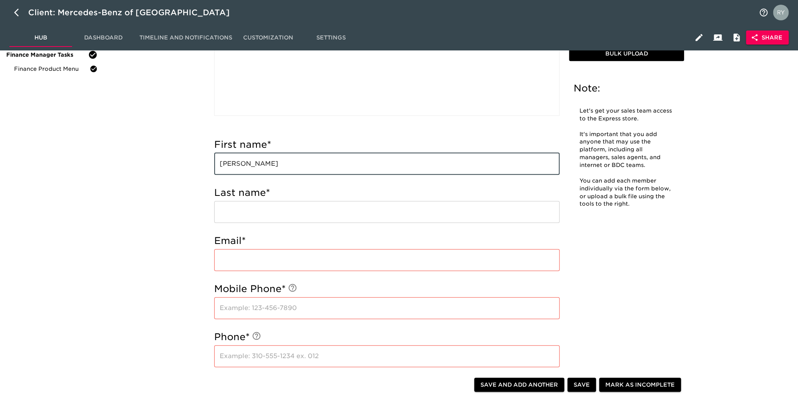
type input "[PERSON_NAME]"
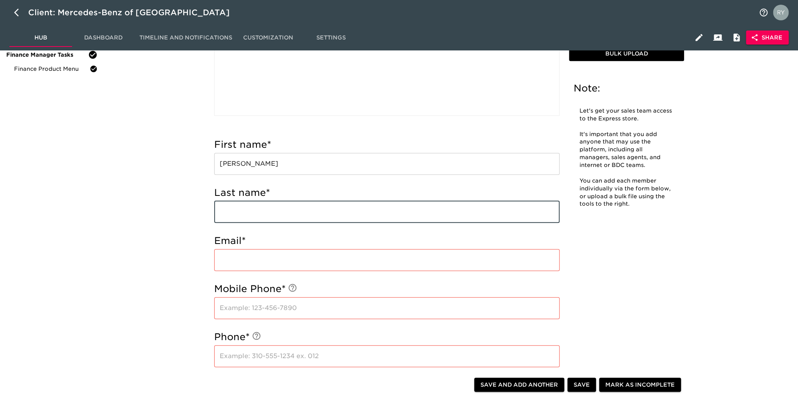
paste input "[PERSON_NAME]"
type input "[PERSON_NAME]"
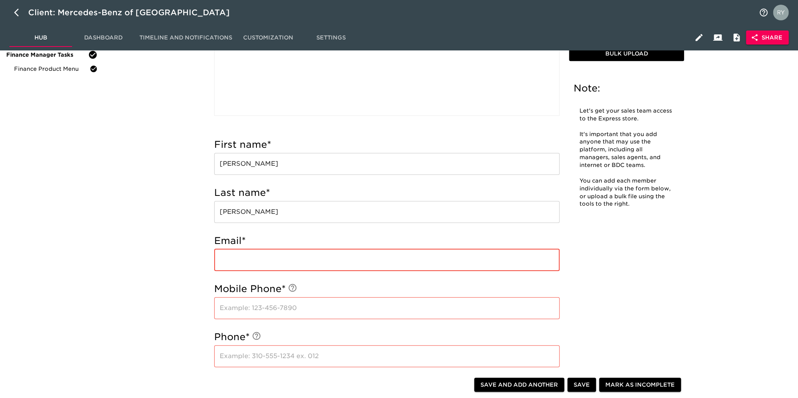
click at [227, 260] on input "email" at bounding box center [386, 260] width 345 height 22
paste input "[EMAIL_ADDRESS][DOMAIN_NAME]"
type input "[EMAIL_ADDRESS][DOMAIN_NAME]"
click at [254, 307] on input "text" at bounding box center [386, 308] width 345 height 22
paste input "[PHONE_NUMBER]"
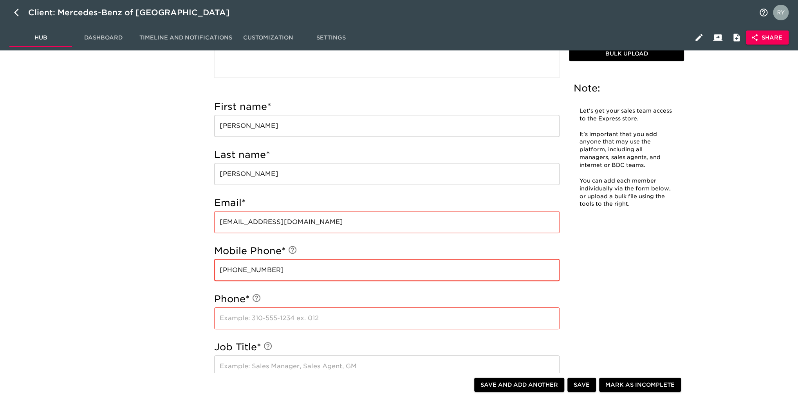
scroll to position [274, 0]
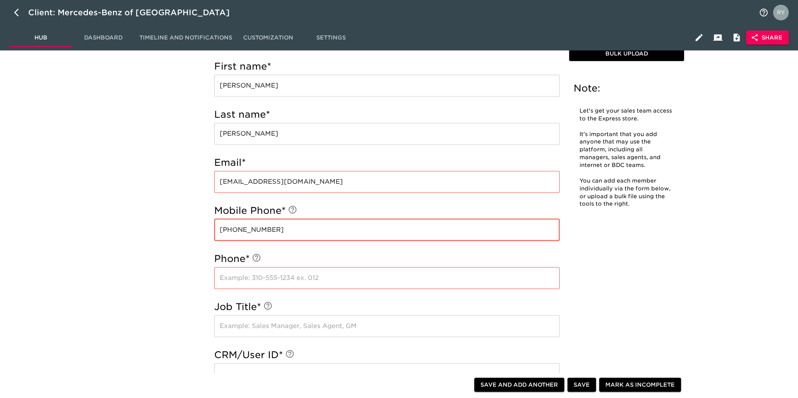
type input "[PHONE_NUMBER]"
click at [245, 283] on input "text" at bounding box center [386, 278] width 345 height 22
click at [239, 327] on input "text" at bounding box center [386, 326] width 345 height 22
paste input "SALES MANAGER"
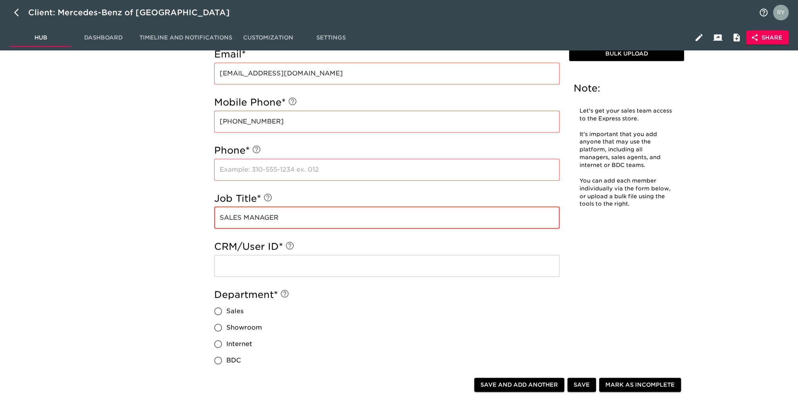
scroll to position [431, 0]
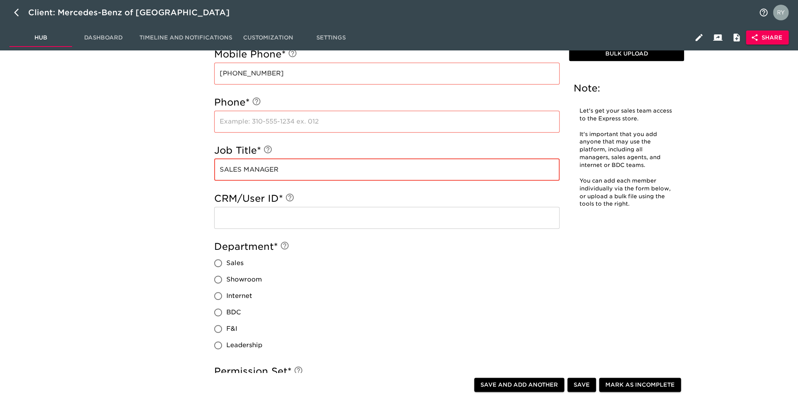
type input "SALES MANAGER"
click at [216, 266] on input "Sales" at bounding box center [218, 263] width 16 height 16
radio input "true"
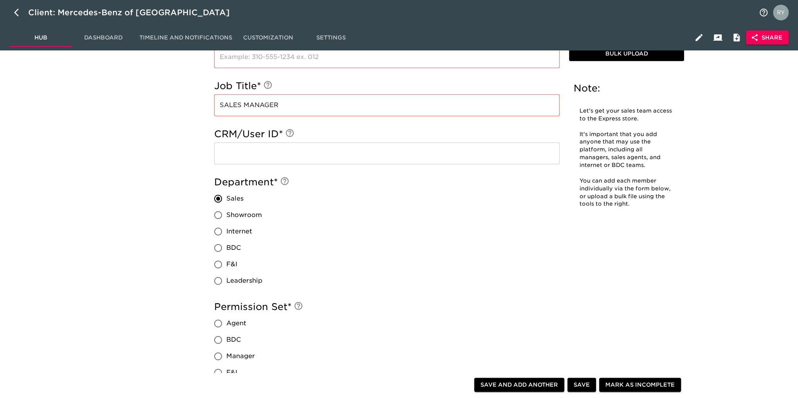
scroll to position [548, 0]
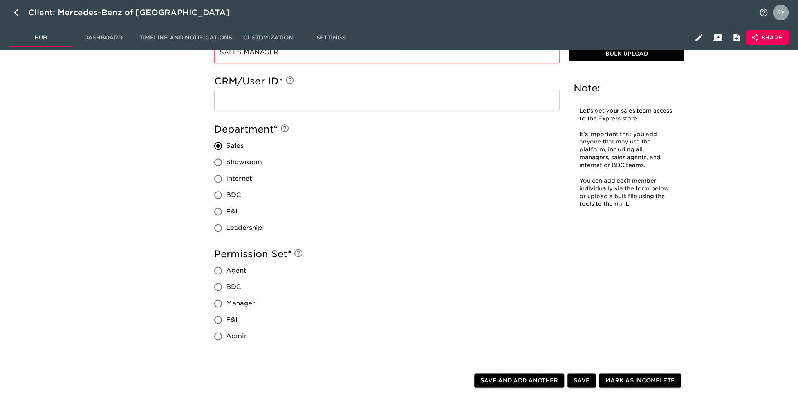
click at [216, 304] on input "Manager" at bounding box center [218, 304] width 16 height 16
radio input "true"
click at [530, 383] on span "Save and Add Another" at bounding box center [519, 381] width 78 height 10
radio input "false"
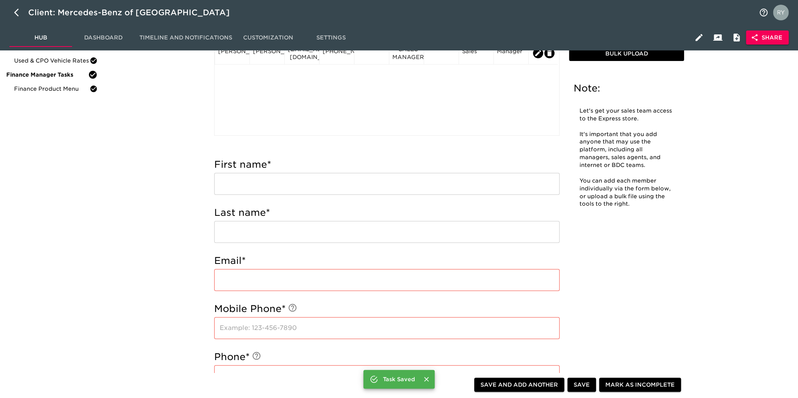
scroll to position [39, 0]
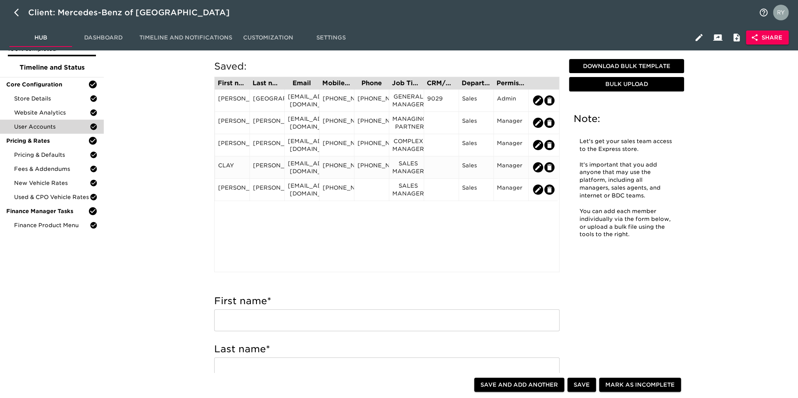
click at [373, 162] on div "[PHONE_NUMBER]" at bounding box center [371, 168] width 28 height 12
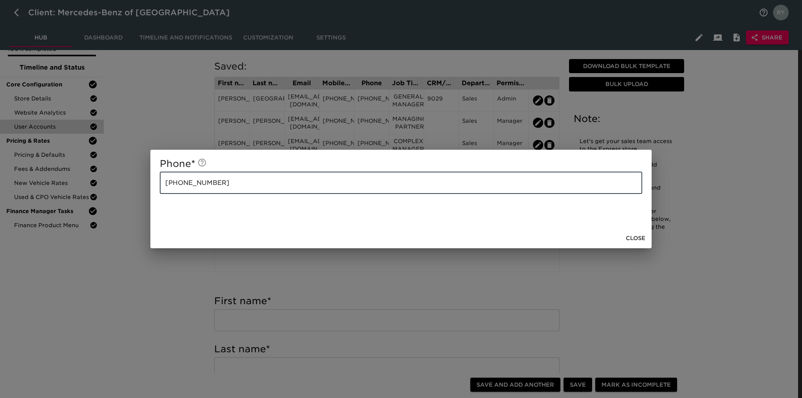
drag, startPoint x: 218, startPoint y: 177, endPoint x: 155, endPoint y: 184, distance: 62.9
click at [155, 184] on div "Phone * [PHONE_NUMBER] ​" at bounding box center [400, 189] width 501 height 78
click at [637, 237] on span "Close" at bounding box center [635, 239] width 20 height 10
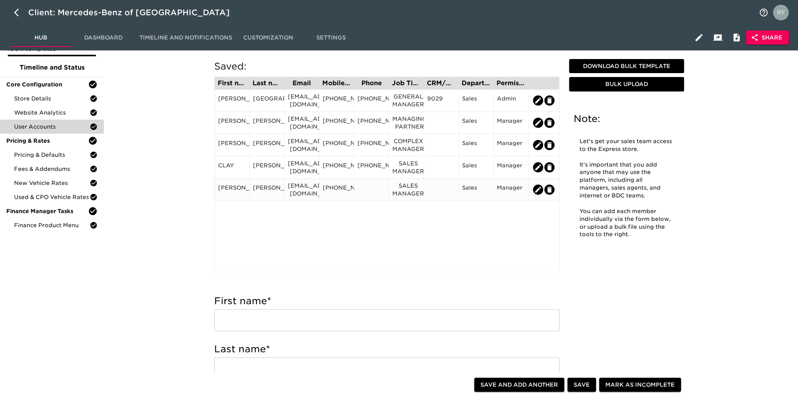
click at [375, 191] on div at bounding box center [371, 190] width 28 height 12
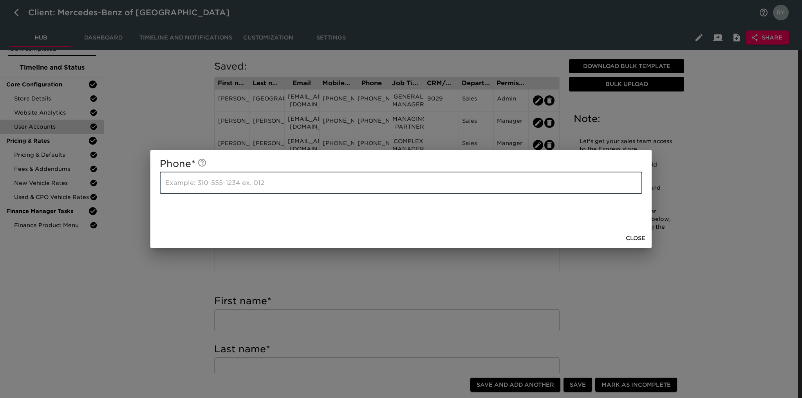
paste input "[PHONE_NUMBER]"
type input "[PHONE_NUMBER]"
click at [633, 235] on span "Close" at bounding box center [635, 239] width 20 height 10
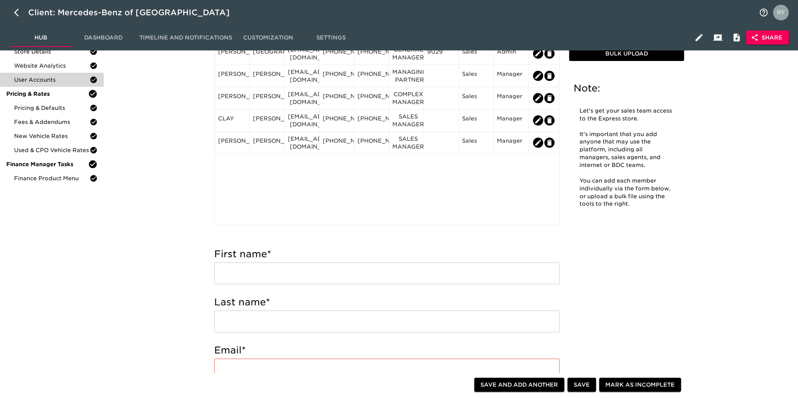
scroll to position [157, 0]
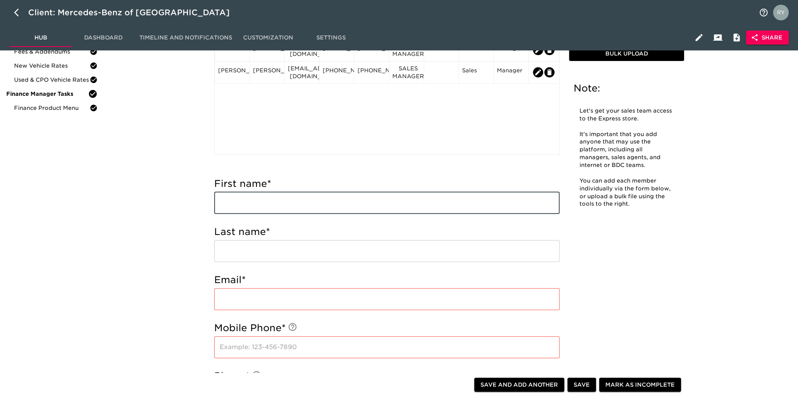
paste input "[PERSON_NAME]"
drag, startPoint x: 296, startPoint y: 207, endPoint x: 252, endPoint y: 209, distance: 43.5
click at [252, 209] on input "[PERSON_NAME]" at bounding box center [386, 203] width 345 height 22
type input "WESTON"
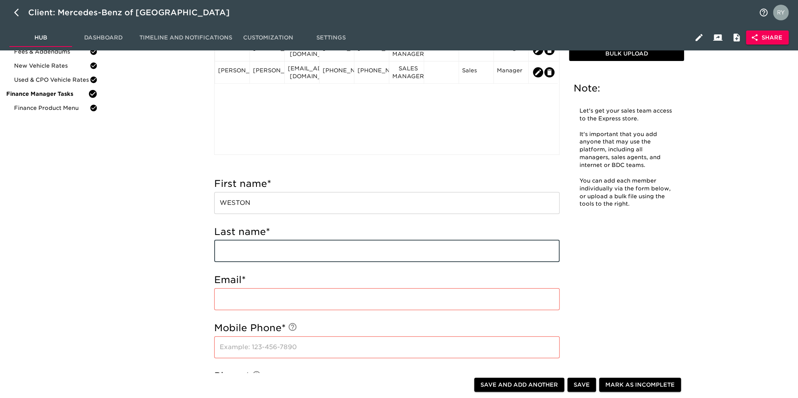
paste input "[PERSON_NAME]"
type input "[PERSON_NAME]"
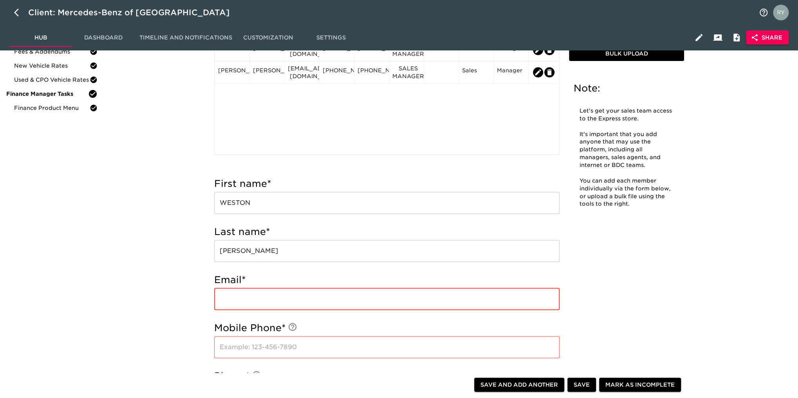
click at [237, 298] on input "email" at bounding box center [386, 299] width 345 height 22
paste input "[EMAIL_ADDRESS][DOMAIN_NAME]"
type input "[EMAIL_ADDRESS][DOMAIN_NAME]"
click at [315, 344] on input "text" at bounding box center [386, 348] width 345 height 22
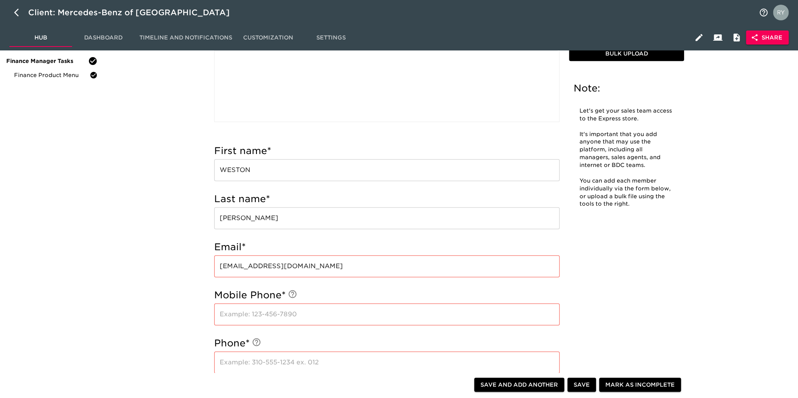
scroll to position [235, 0]
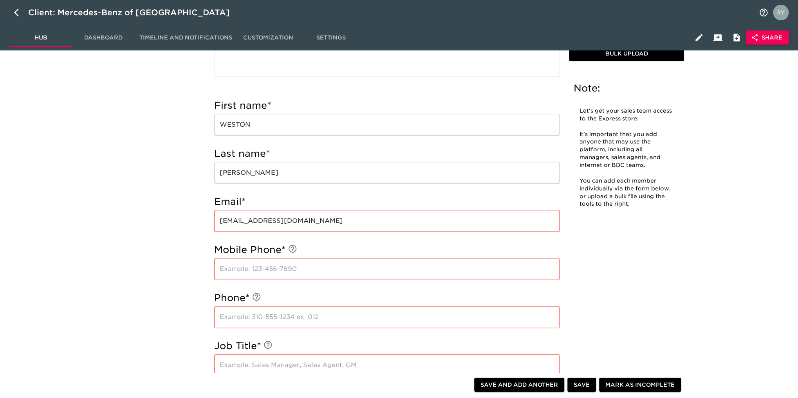
click at [258, 268] on input "text" at bounding box center [386, 269] width 345 height 22
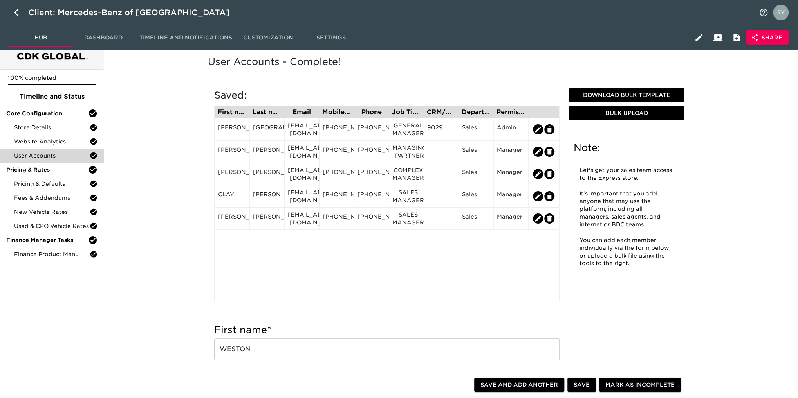
scroll to position [0, 0]
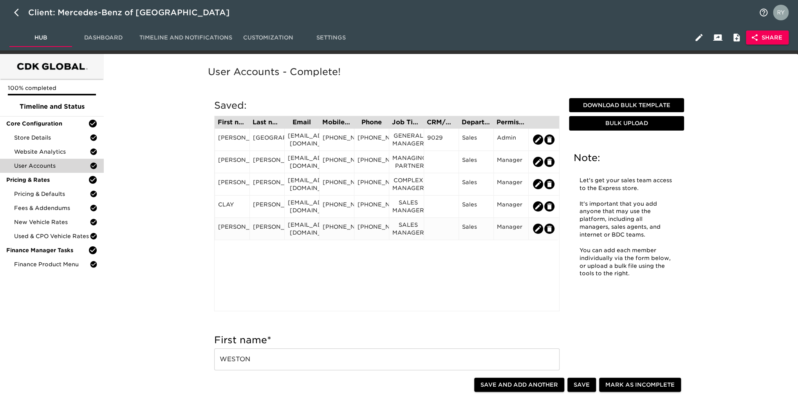
click at [367, 237] on div "[PHONE_NUMBER]" at bounding box center [371, 229] width 35 height 22
click at [385, 228] on div "[PHONE_NUMBER]" at bounding box center [371, 229] width 28 height 12
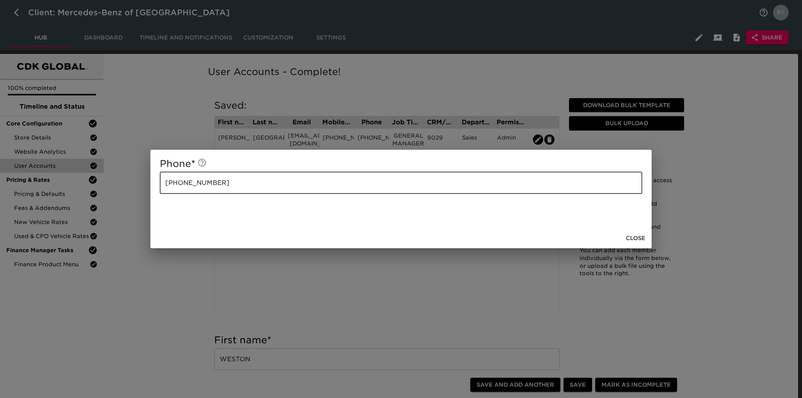
drag, startPoint x: 237, startPoint y: 184, endPoint x: 158, endPoint y: 187, distance: 79.2
click at [158, 187] on div "Phone * [PHONE_NUMBER] ​" at bounding box center [400, 189] width 501 height 78
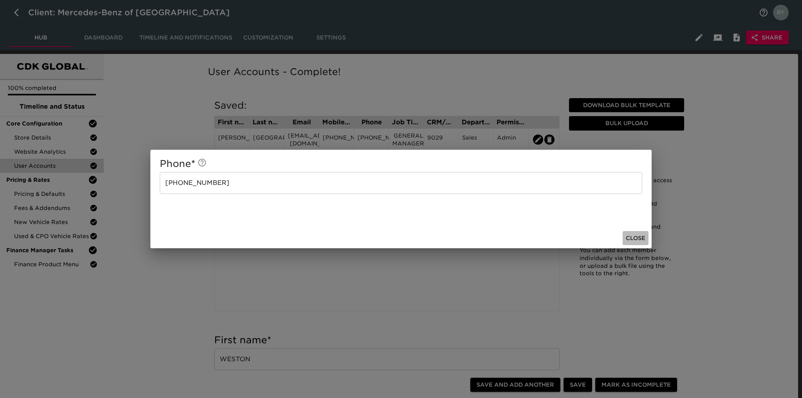
click at [637, 238] on span "Close" at bounding box center [635, 239] width 20 height 10
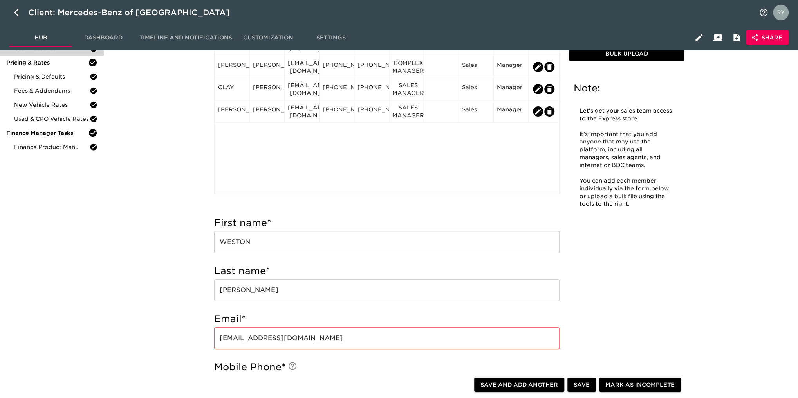
type input "WESTON"
type input "[PERSON_NAME]"
type input "[EMAIL_ADDRESS][DOMAIN_NAME]"
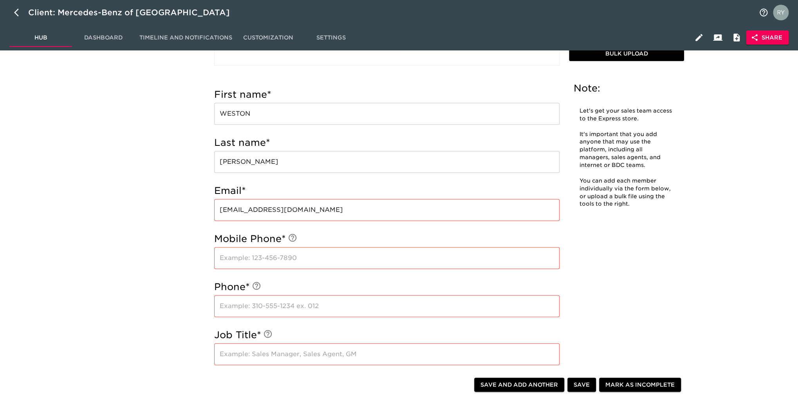
scroll to position [352, 0]
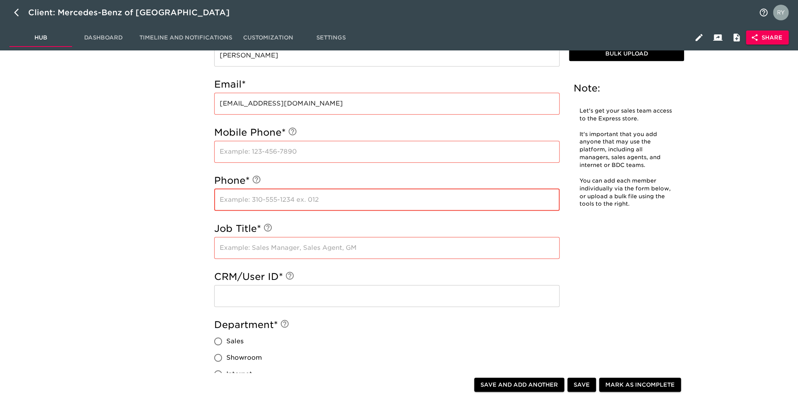
click at [226, 199] on input "text" at bounding box center [386, 200] width 345 height 22
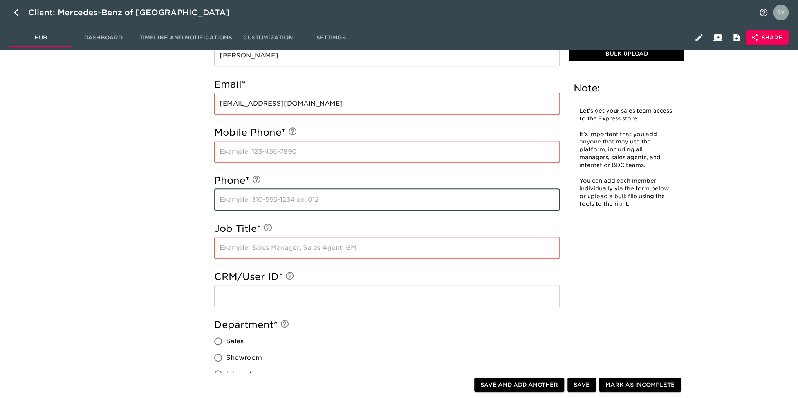
paste input "[PHONE_NUMBER]"
type input "[PHONE_NUMBER]"
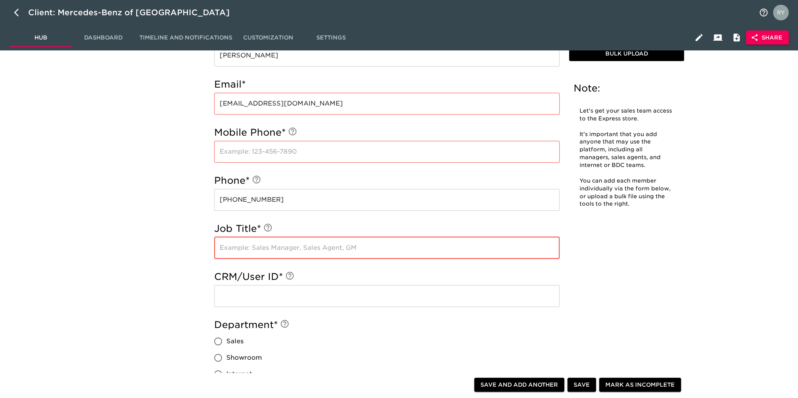
paste input "F & I MANAGER"
type input "F & I MANAGER"
click at [118, 234] on div "User Accounts - Complete! Note: Let's get your sales team access to the Express…" at bounding box center [449, 204] width 688 height 996
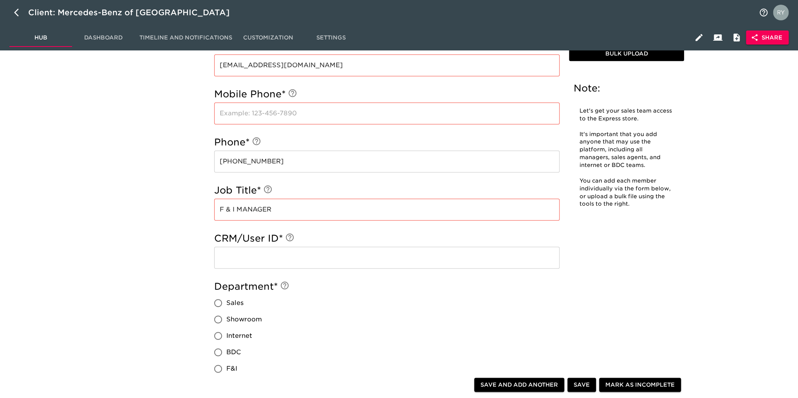
scroll to position [431, 0]
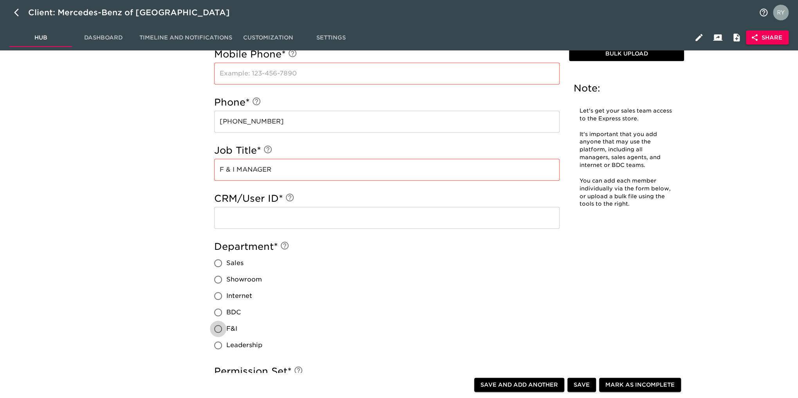
click at [216, 330] on input "F&I" at bounding box center [218, 329] width 16 height 16
radio input "true"
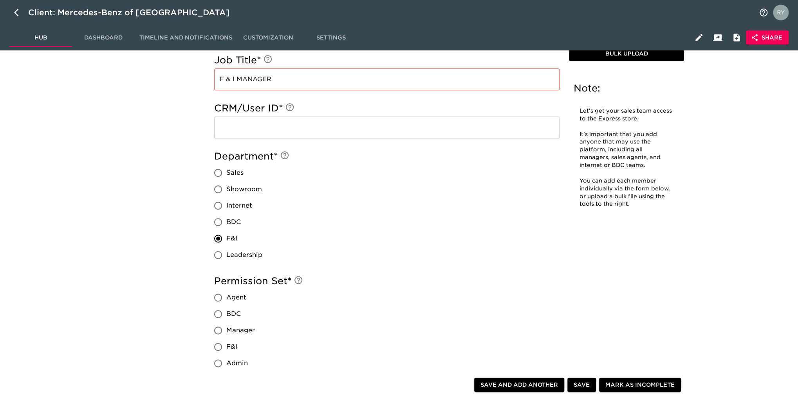
scroll to position [548, 0]
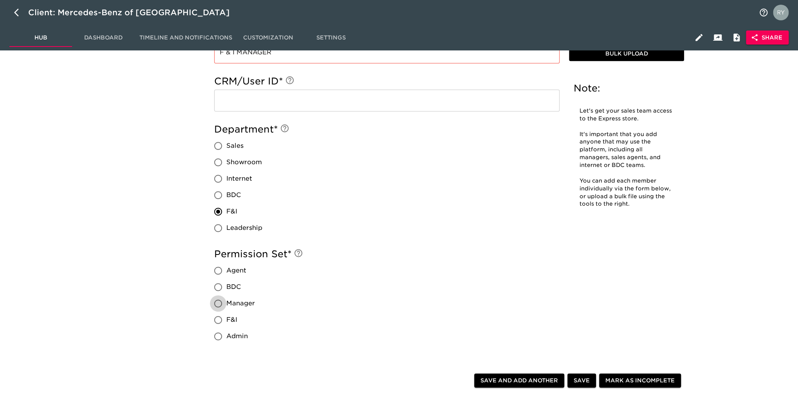
click at [216, 301] on input "Manager" at bounding box center [218, 304] width 16 height 16
radio input "true"
click at [549, 381] on span "Save and Add Another" at bounding box center [519, 381] width 78 height 10
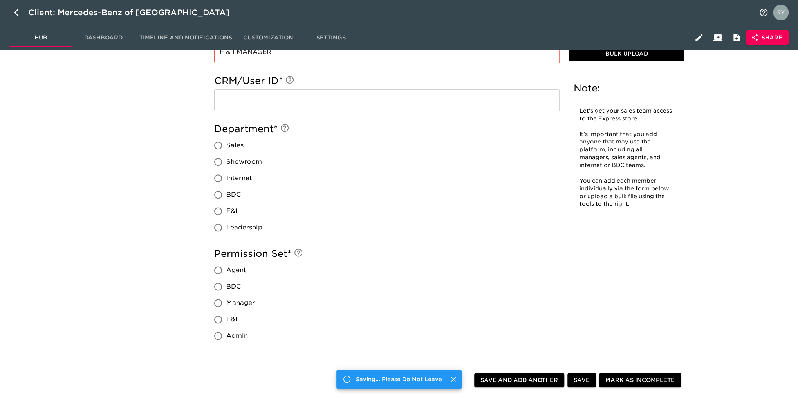
radio input "false"
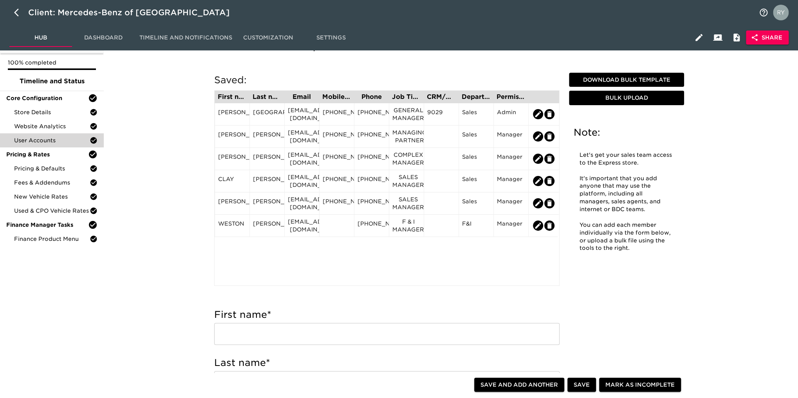
scroll to position [39, 0]
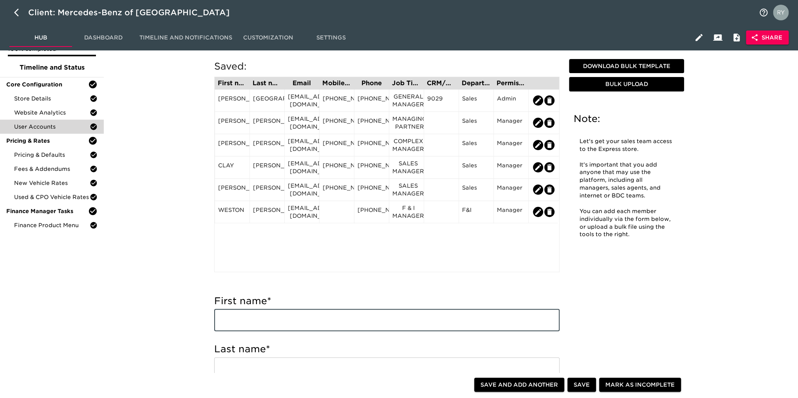
paste input "[PERSON_NAME]"
drag, startPoint x: 299, startPoint y: 320, endPoint x: 243, endPoint y: 329, distance: 55.9
click at [243, 329] on input "[PERSON_NAME]" at bounding box center [386, 321] width 345 height 22
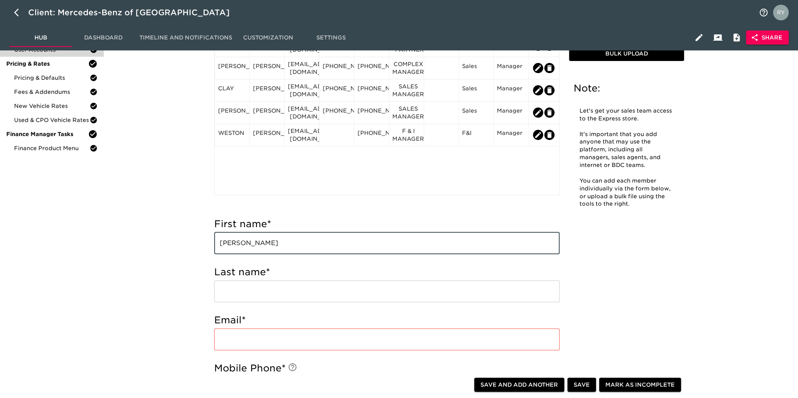
scroll to position [117, 0]
type input "[PERSON_NAME]"
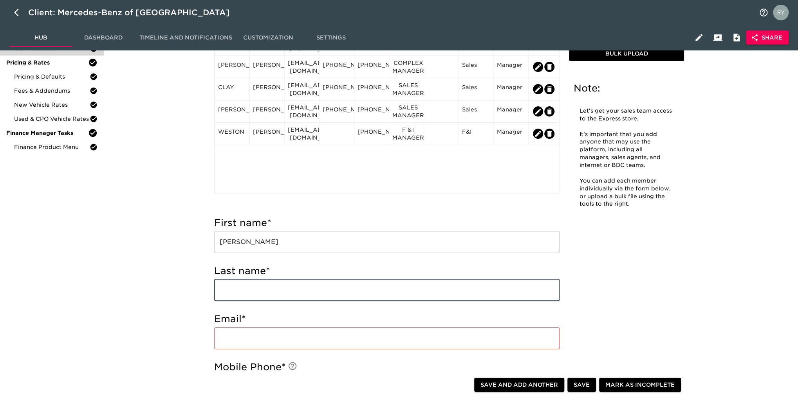
paste input "[PERSON_NAME]"
type input "[PERSON_NAME]"
click at [232, 342] on input "email" at bounding box center [386, 339] width 345 height 22
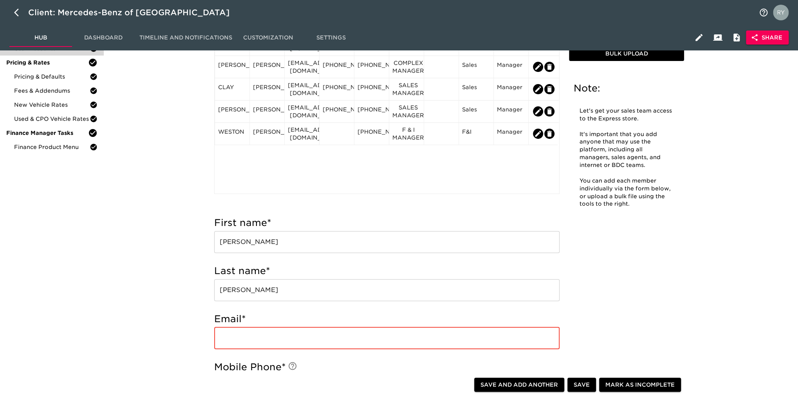
paste input "[EMAIL_ADDRESS][DOMAIN_NAME]"
type input "[EMAIL_ADDRESS][DOMAIN_NAME]"
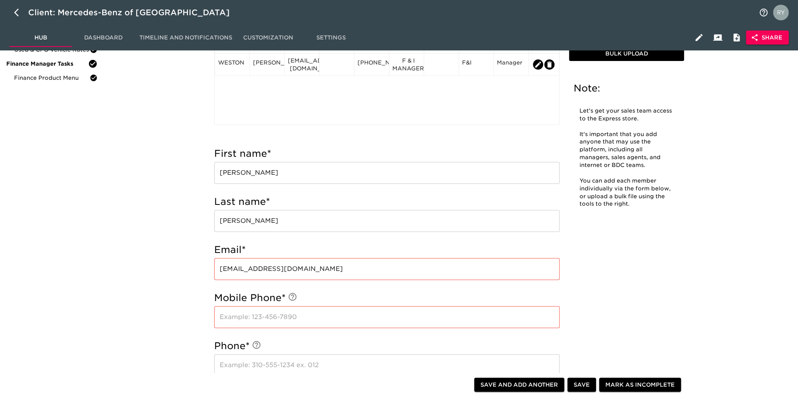
scroll to position [235, 0]
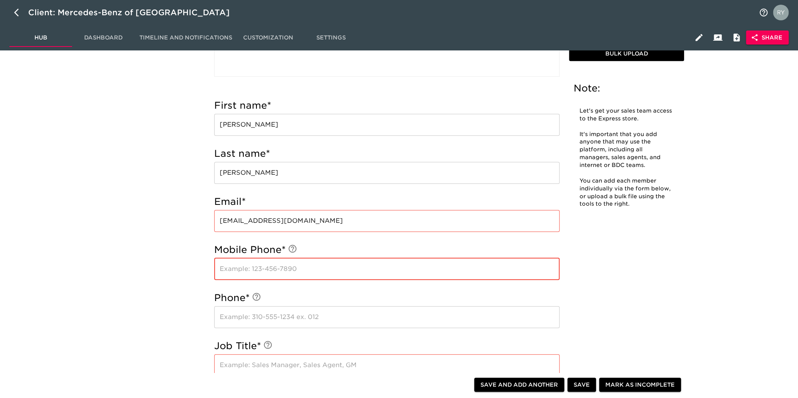
paste input "[PHONE_NUMBER]"
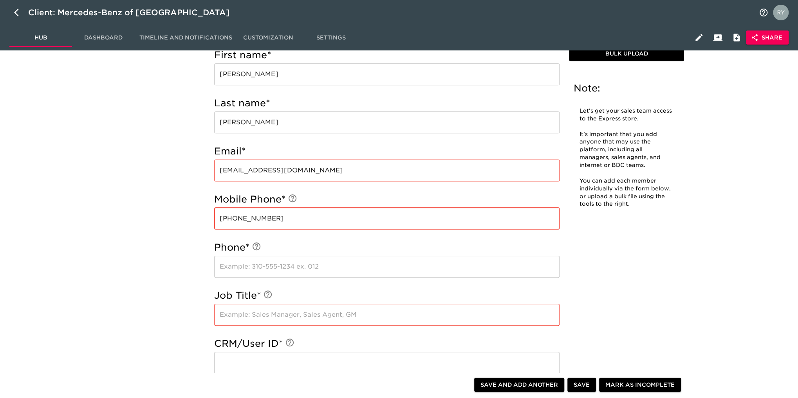
scroll to position [313, 0]
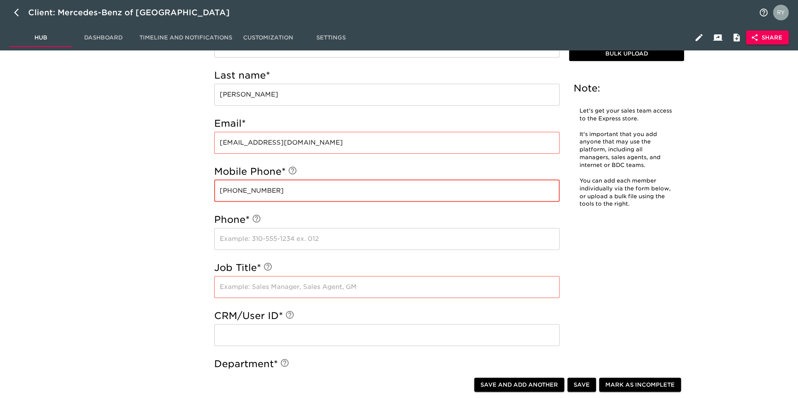
type input "[PHONE_NUMBER]"
click at [253, 286] on input "text" at bounding box center [386, 287] width 345 height 22
paste input "SERVICE MANAGER"
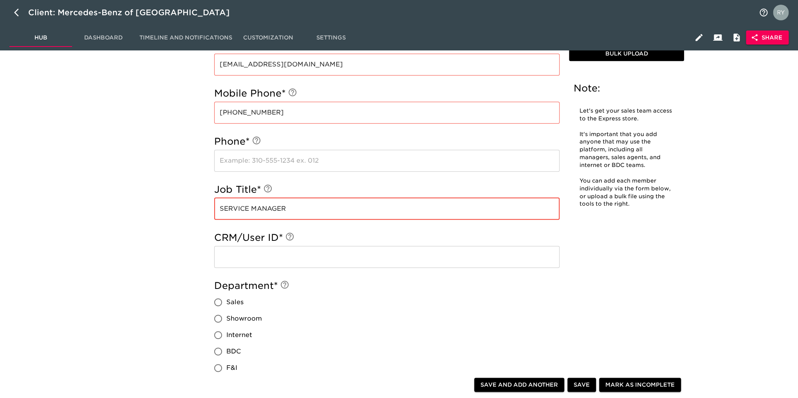
scroll to position [470, 0]
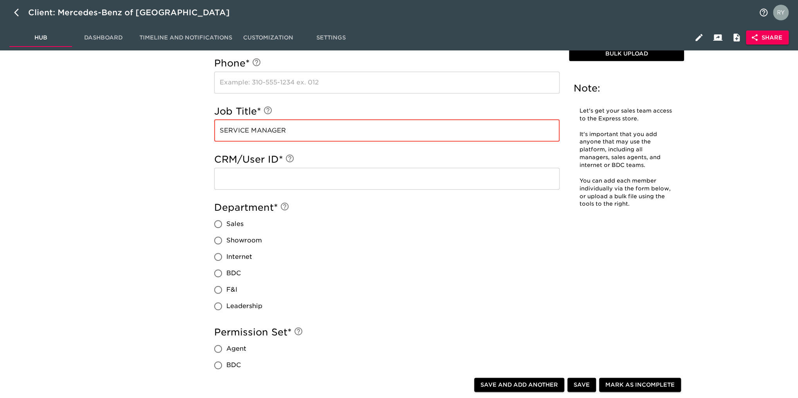
type input "SERVICE MANAGER"
click at [218, 227] on input "Sales" at bounding box center [218, 224] width 16 height 16
radio input "true"
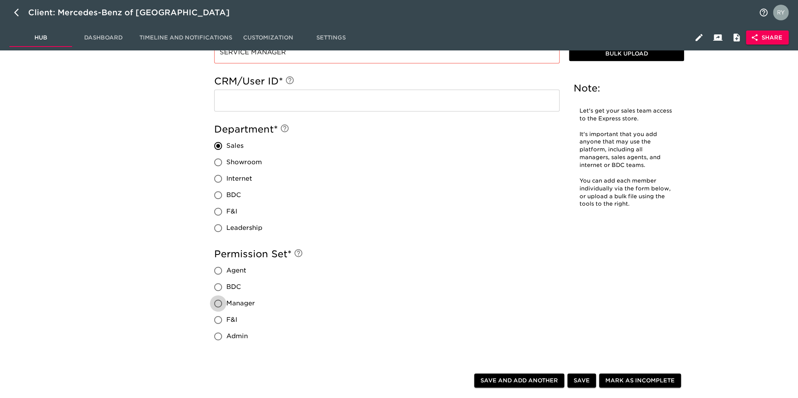
click at [216, 305] on input "Manager" at bounding box center [218, 304] width 16 height 16
radio input "true"
click at [551, 383] on span "Save and Add Another" at bounding box center [519, 381] width 78 height 10
radio input "false"
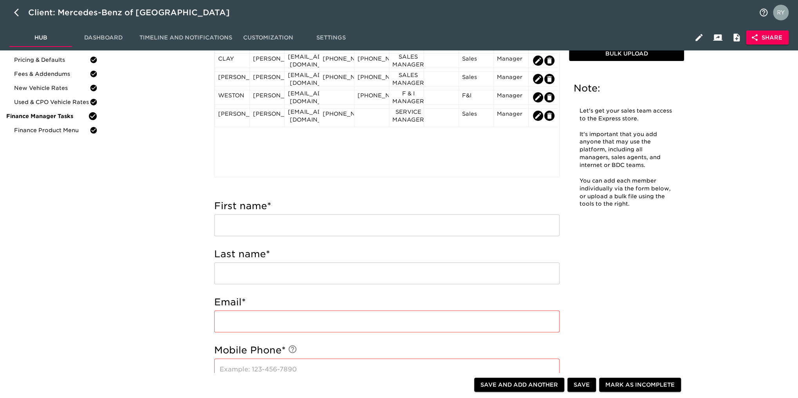
scroll to position [39, 0]
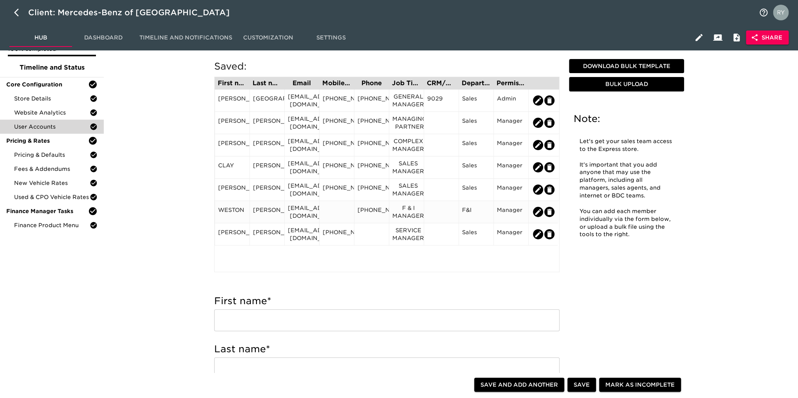
click at [369, 215] on div "[PHONE_NUMBER]" at bounding box center [371, 212] width 28 height 12
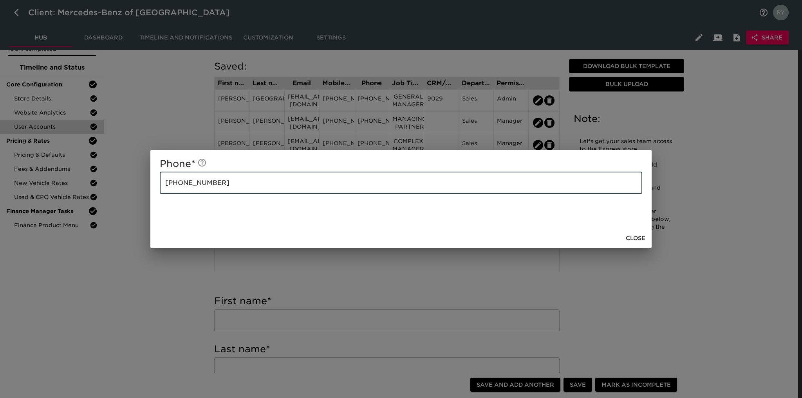
drag, startPoint x: 229, startPoint y: 183, endPoint x: 152, endPoint y: 196, distance: 77.9
click at [152, 196] on div "Phone * [PHONE_NUMBER] ​" at bounding box center [400, 189] width 501 height 78
click at [629, 237] on span "Close" at bounding box center [635, 239] width 20 height 10
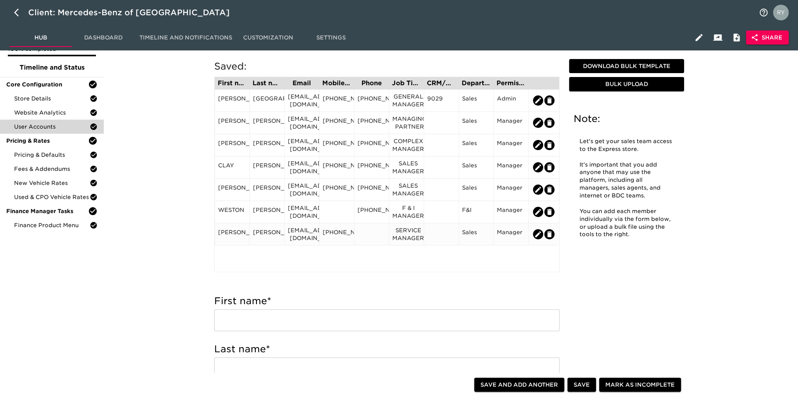
click at [370, 234] on div at bounding box center [371, 235] width 28 height 12
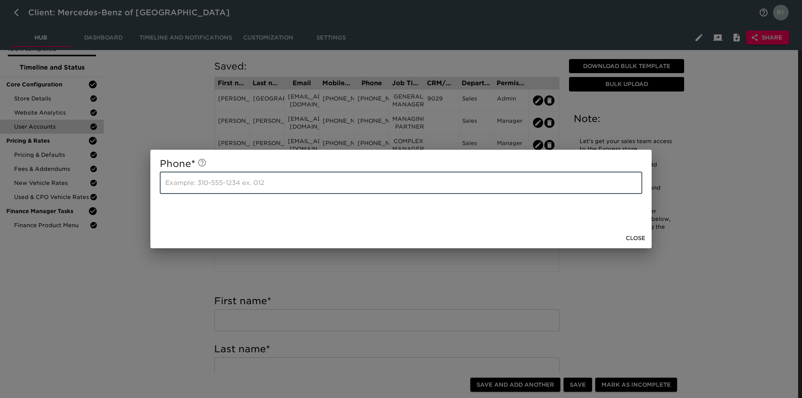
paste input "[PHONE_NUMBER]"
type input "[PHONE_NUMBER]"
click at [636, 239] on span "Close" at bounding box center [635, 239] width 20 height 10
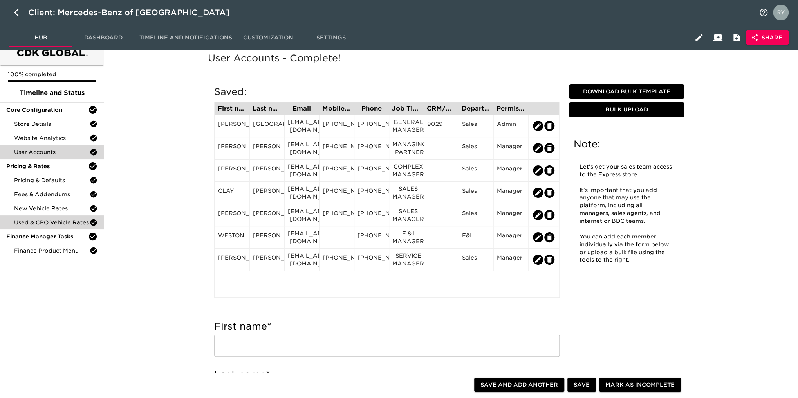
scroll to position [0, 0]
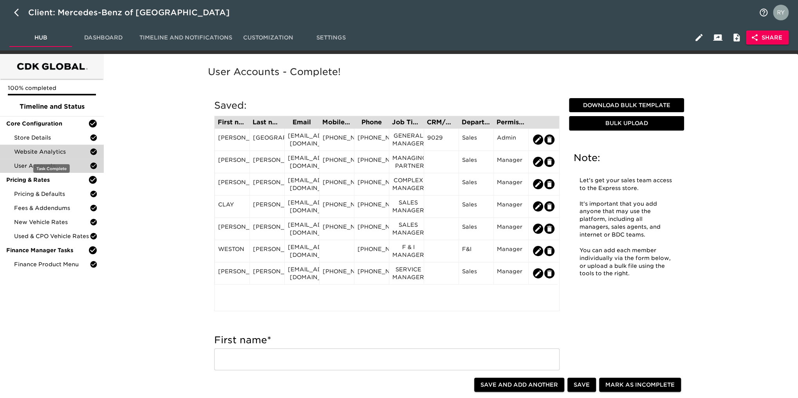
click at [60, 149] on span "Website Analytics" at bounding box center [52, 152] width 76 height 8
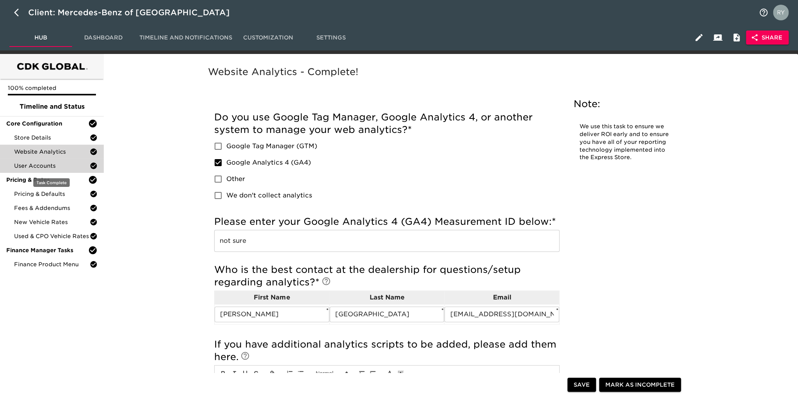
click at [58, 164] on span "User Accounts" at bounding box center [52, 166] width 76 height 8
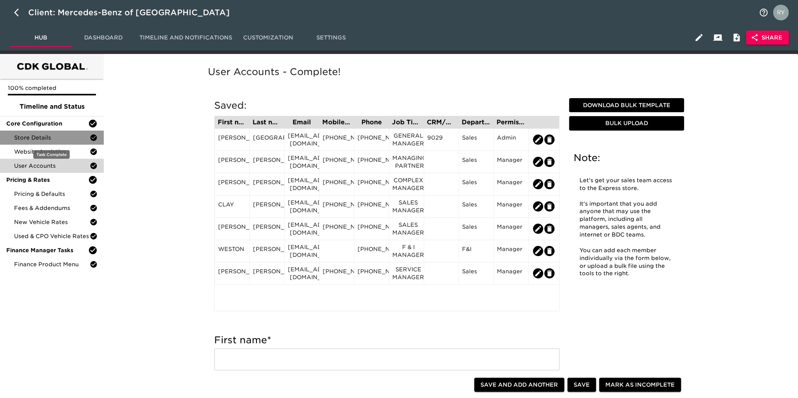
click at [31, 137] on span "Store Details" at bounding box center [52, 138] width 76 height 8
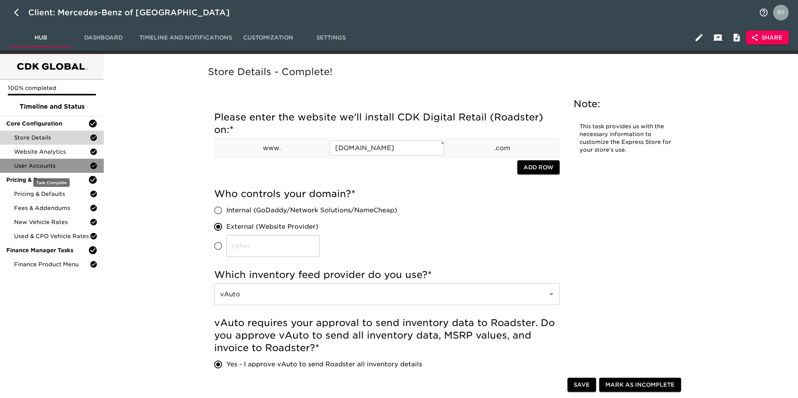
click at [60, 169] on span "User Accounts" at bounding box center [52, 166] width 76 height 8
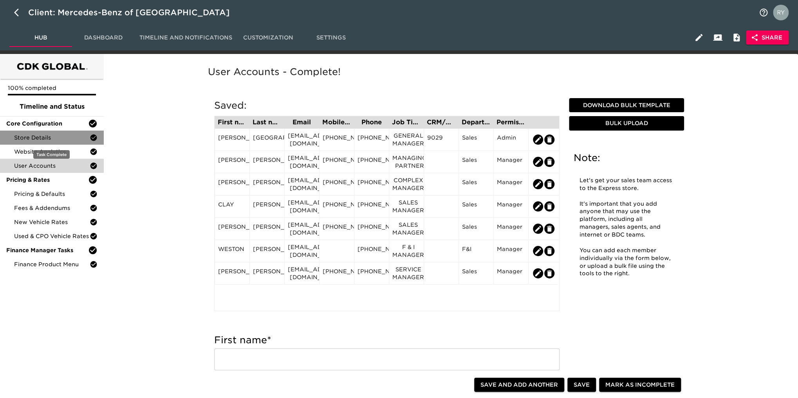
click at [52, 138] on span "Store Details" at bounding box center [52, 138] width 76 height 8
